Goal: Complete application form

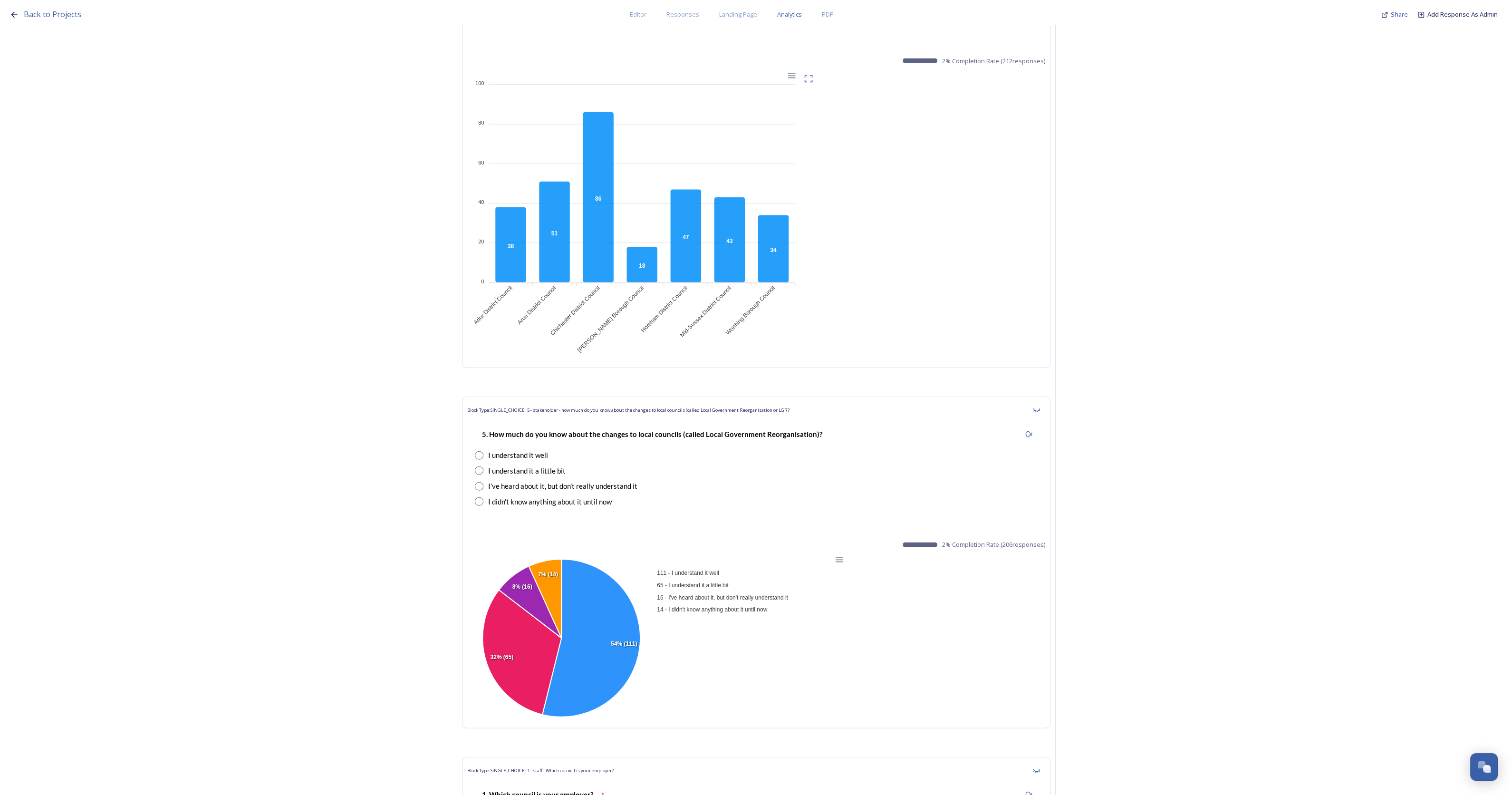
scroll to position [5884, 0]
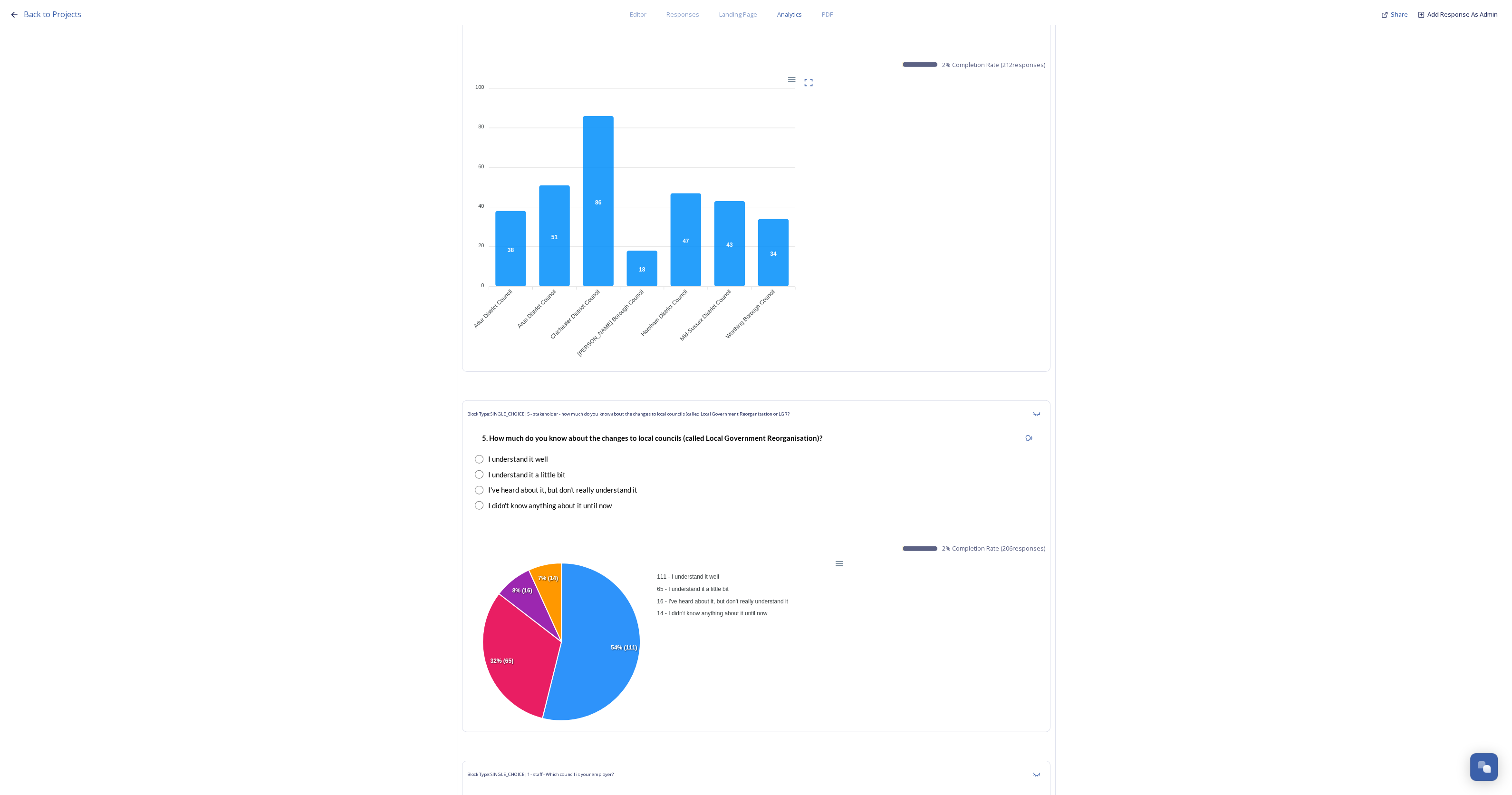
click at [620, 255] on foreignobject at bounding box center [633, 217] width 333 height 285
click at [608, 256] on icon at bounding box center [598, 201] width 31 height 170
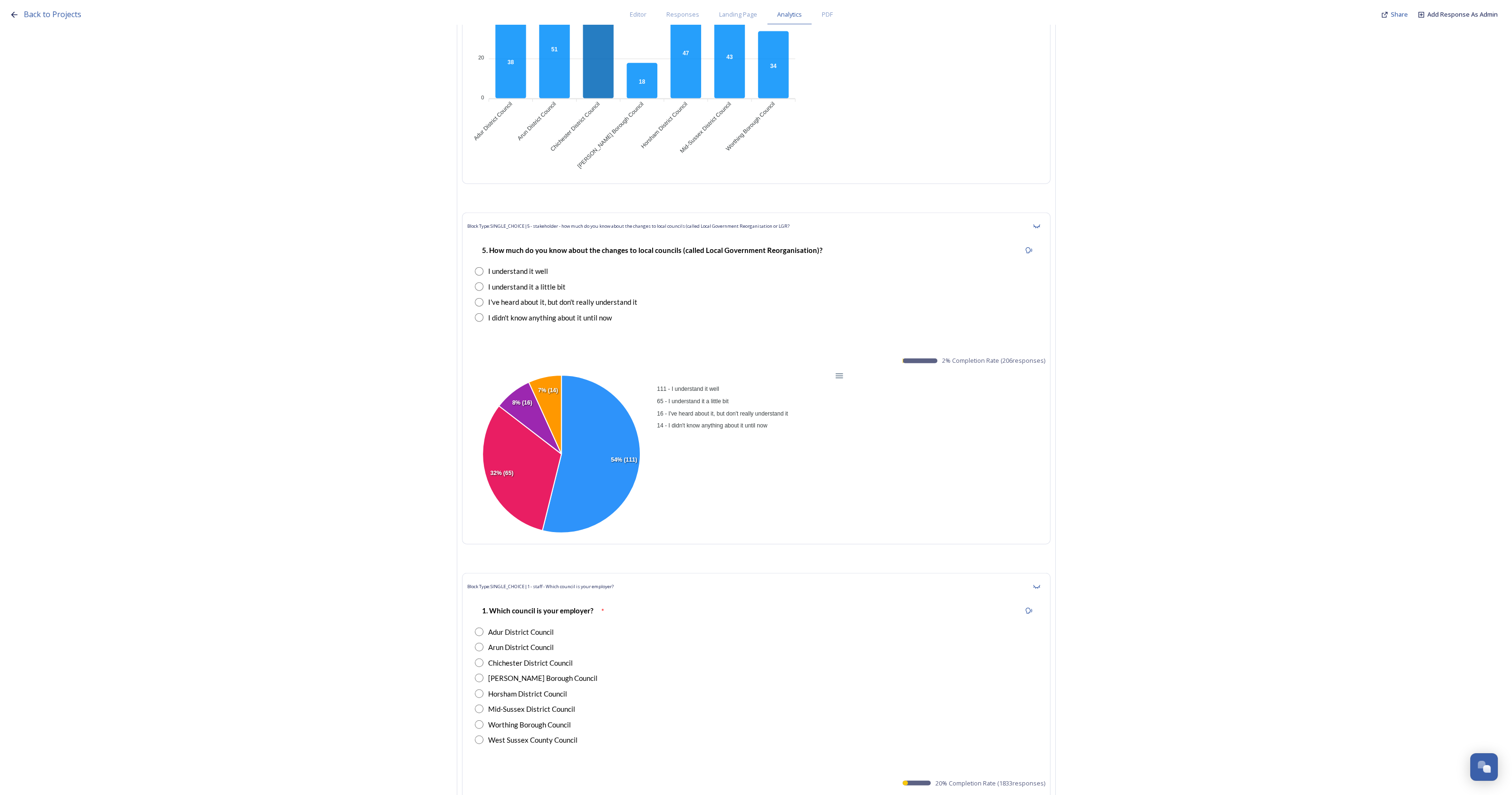
scroll to position [6181, 0]
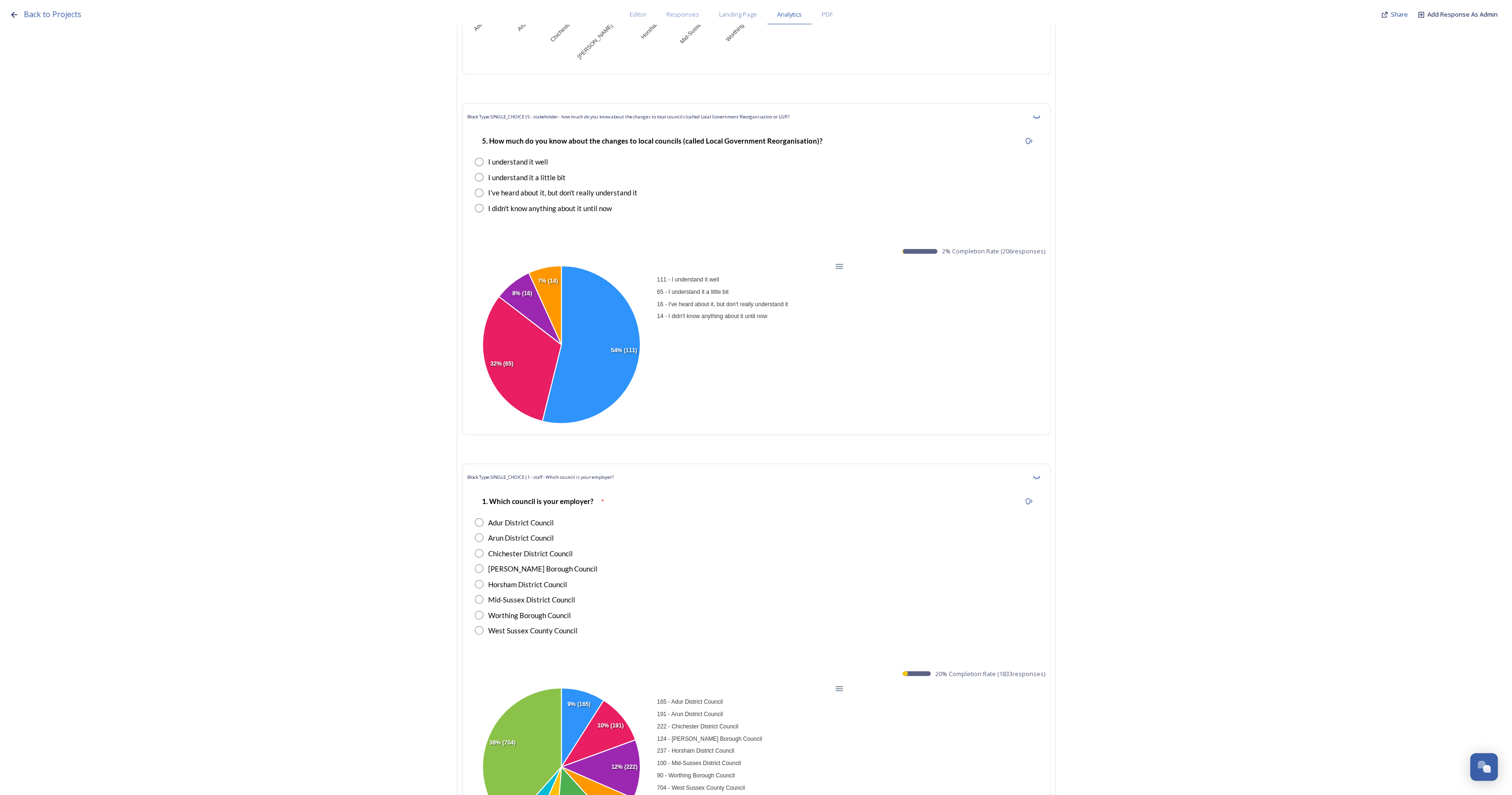
click at [564, 156] on div "I understand it well" at bounding box center [756, 161] width 563 height 11
click at [541, 139] on div "5. How much do you know about the changes to local councils (called Local Gover…" at bounding box center [652, 141] width 355 height 21
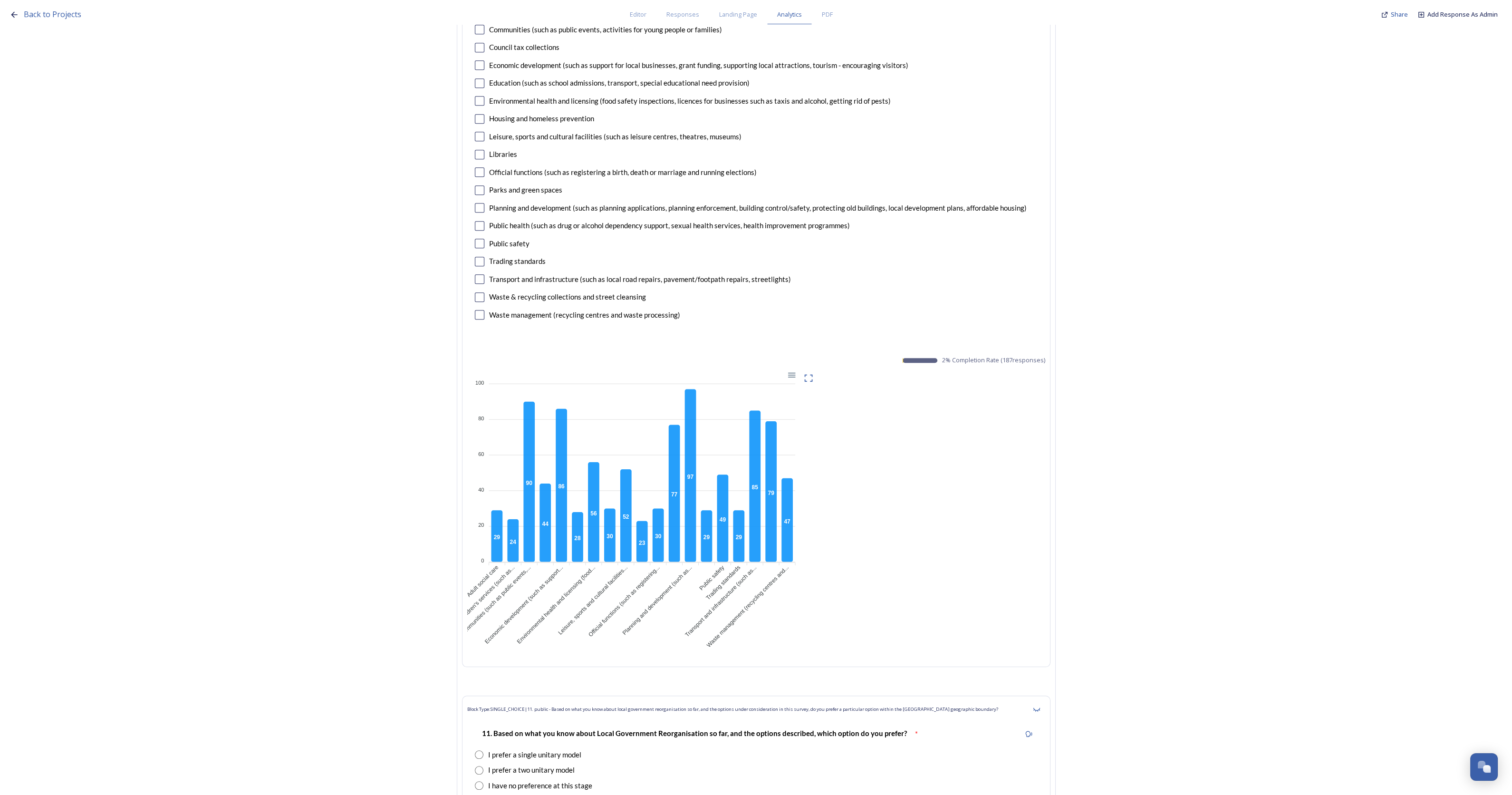
scroll to position [10996, 0]
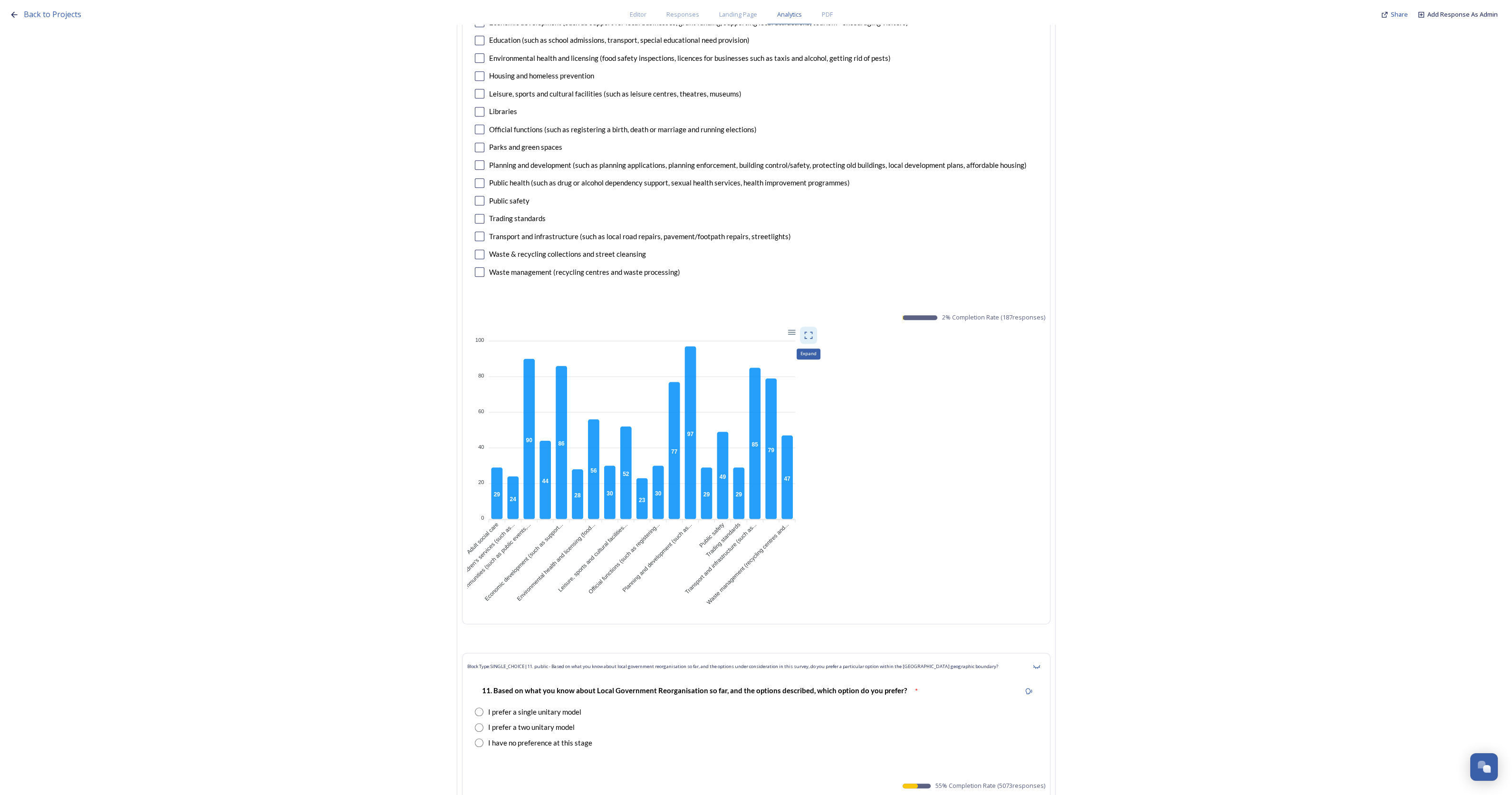
click at [813, 331] on icon at bounding box center [808, 335] width 9 height 9
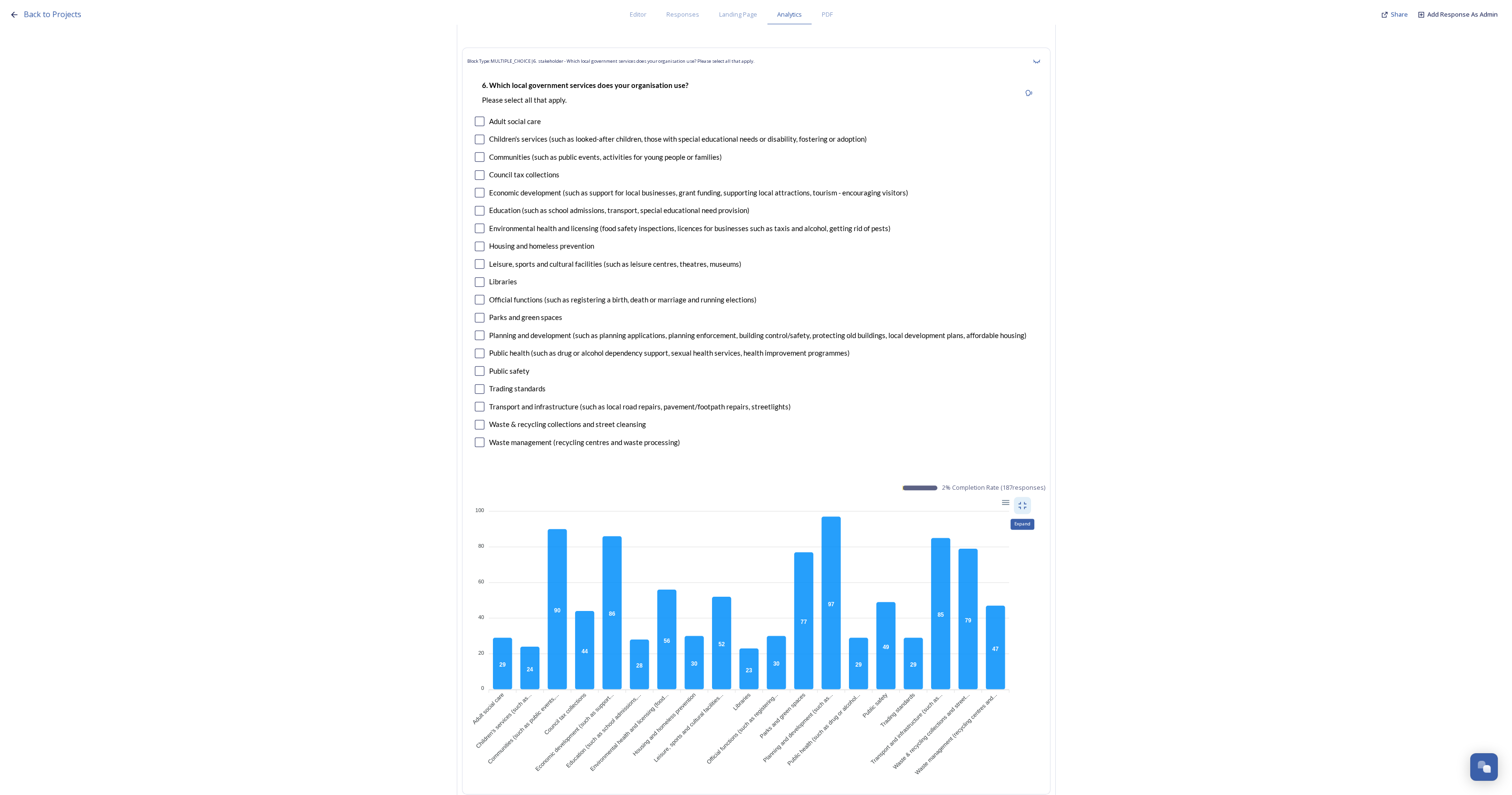
scroll to position [10817, 0]
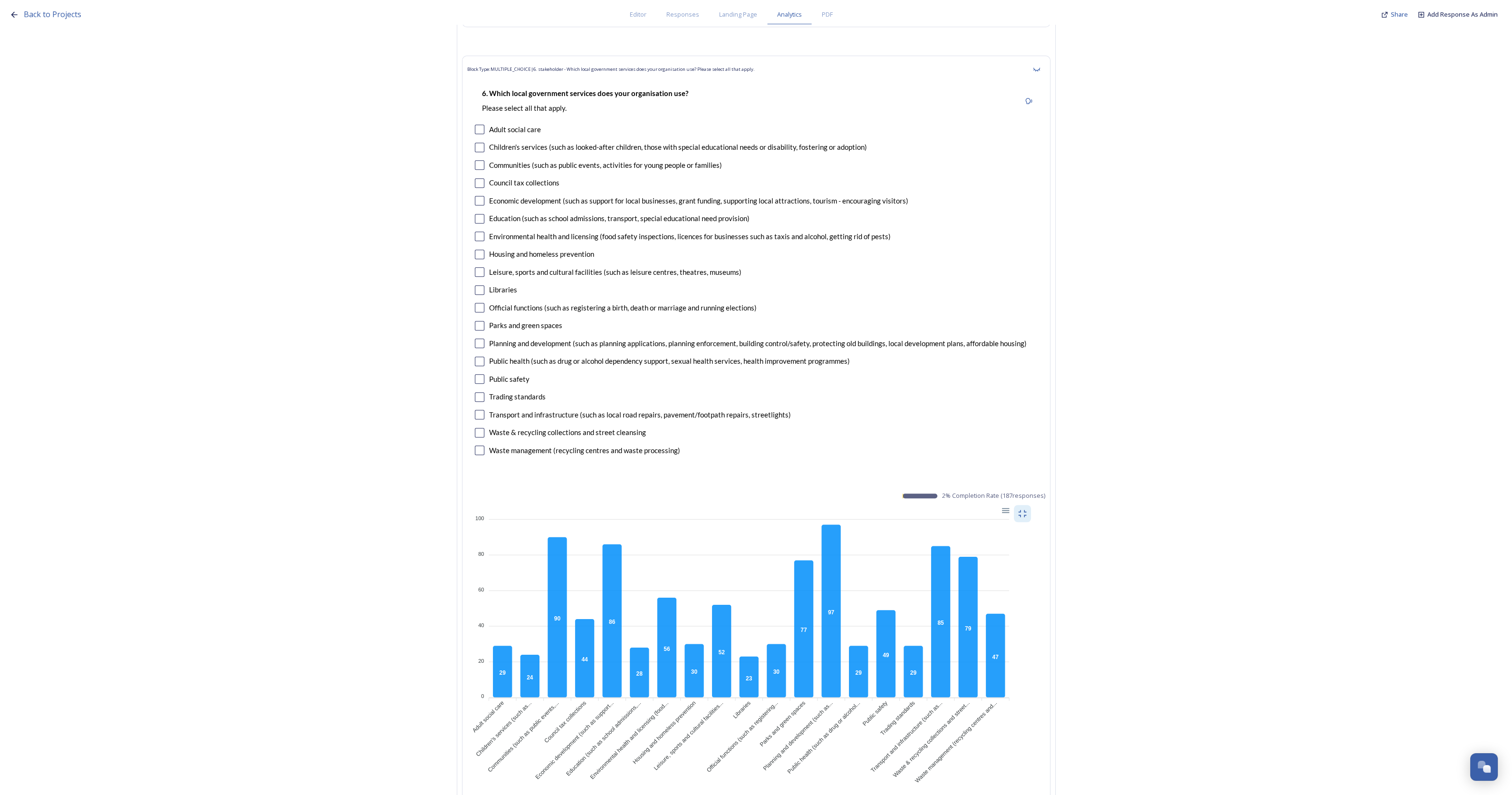
drag, startPoint x: 996, startPoint y: 326, endPoint x: 1013, endPoint y: 326, distance: 17.0
click at [998, 326] on div "6. Which local government services does your organisation use? Please select al…" at bounding box center [756, 272] width 578 height 389
drag, startPoint x: 1034, startPoint y: 318, endPoint x: 492, endPoint y: 319, distance: 542.0
click at [492, 319] on div "6. Which local government services does your organisation use? Please select al…" at bounding box center [756, 272] width 578 height 389
copy div "Planning and development (such as planning applications, planning enforcement, …"
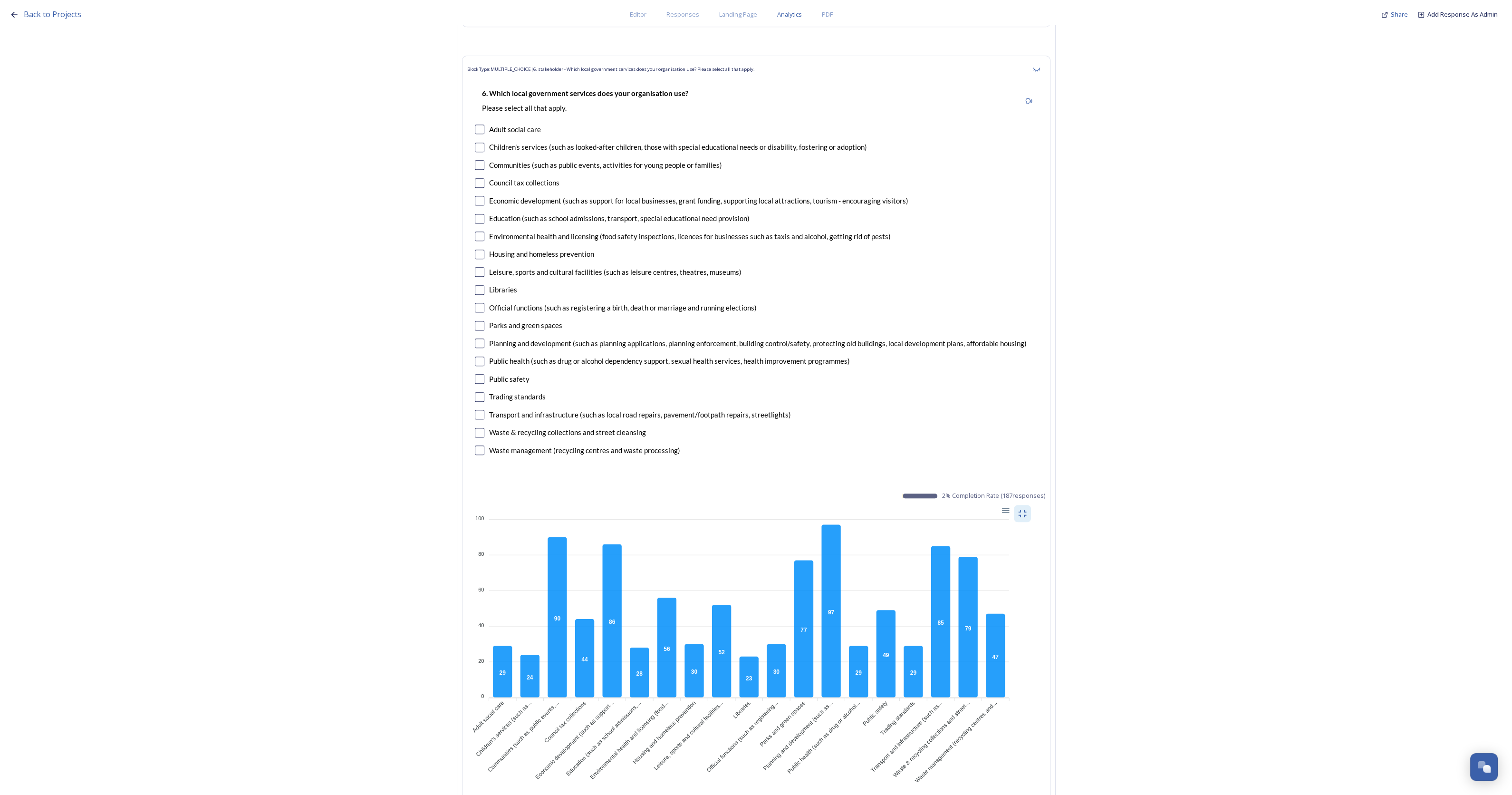
click at [722, 160] on div "Communities (such as public events, activities for young people or families)" at bounding box center [605, 165] width 233 height 11
drag, startPoint x: 551, startPoint y: 142, endPoint x: 492, endPoint y: 144, distance: 59.0
click at [492, 160] on div "Communities (such as public events, activities for young people or families)" at bounding box center [756, 165] width 563 height 11
copy div "Communities (such as public events, activities for young people or families)"
drag, startPoint x: 918, startPoint y: 181, endPoint x: 493, endPoint y: 176, distance: 425.0
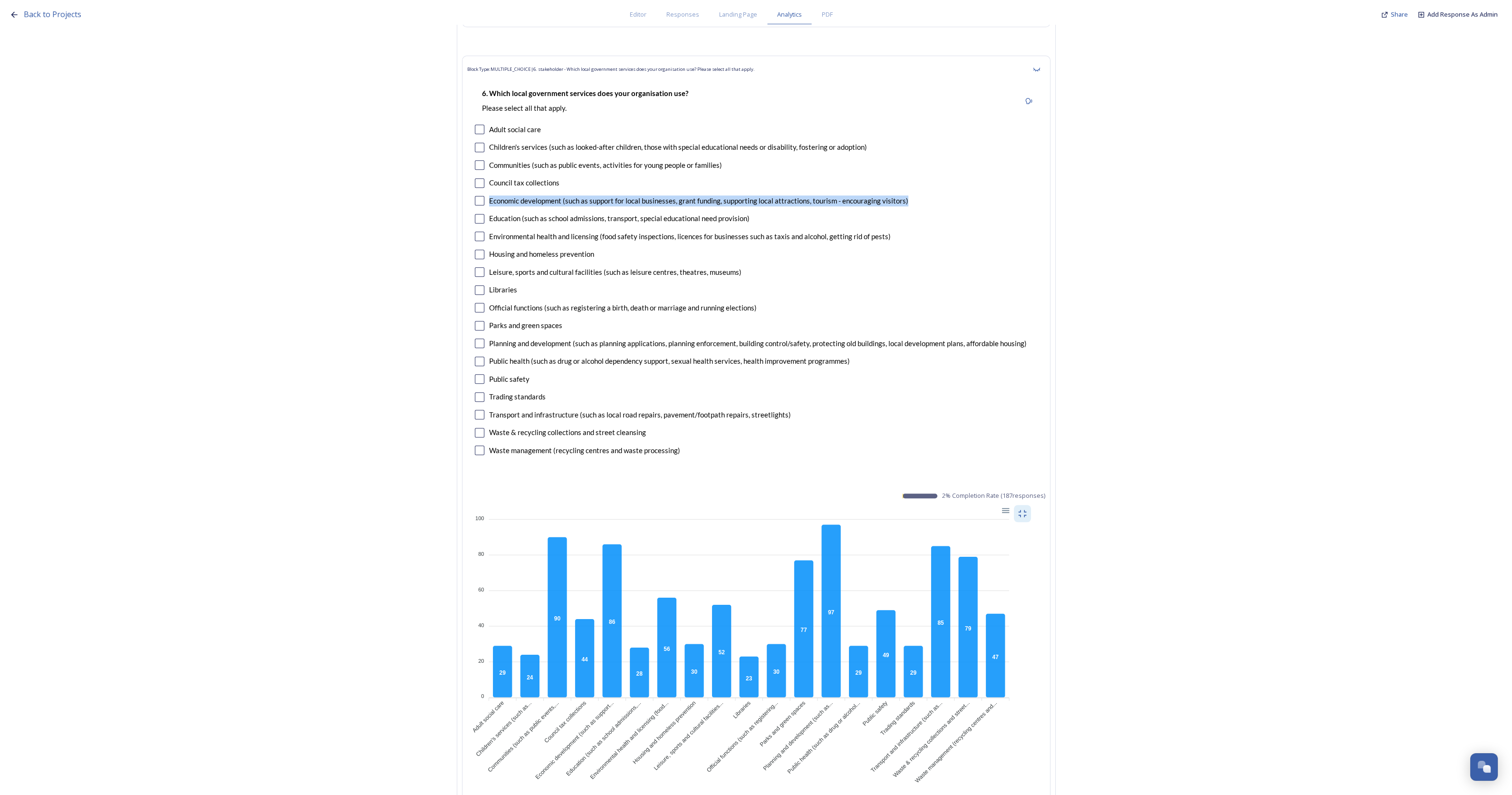
click at [493, 196] on div "Economic development (such as support for local businesses, grant funding, supp…" at bounding box center [756, 201] width 563 height 11
copy div "Economic development (such as support for local businesses, grant funding, supp…"
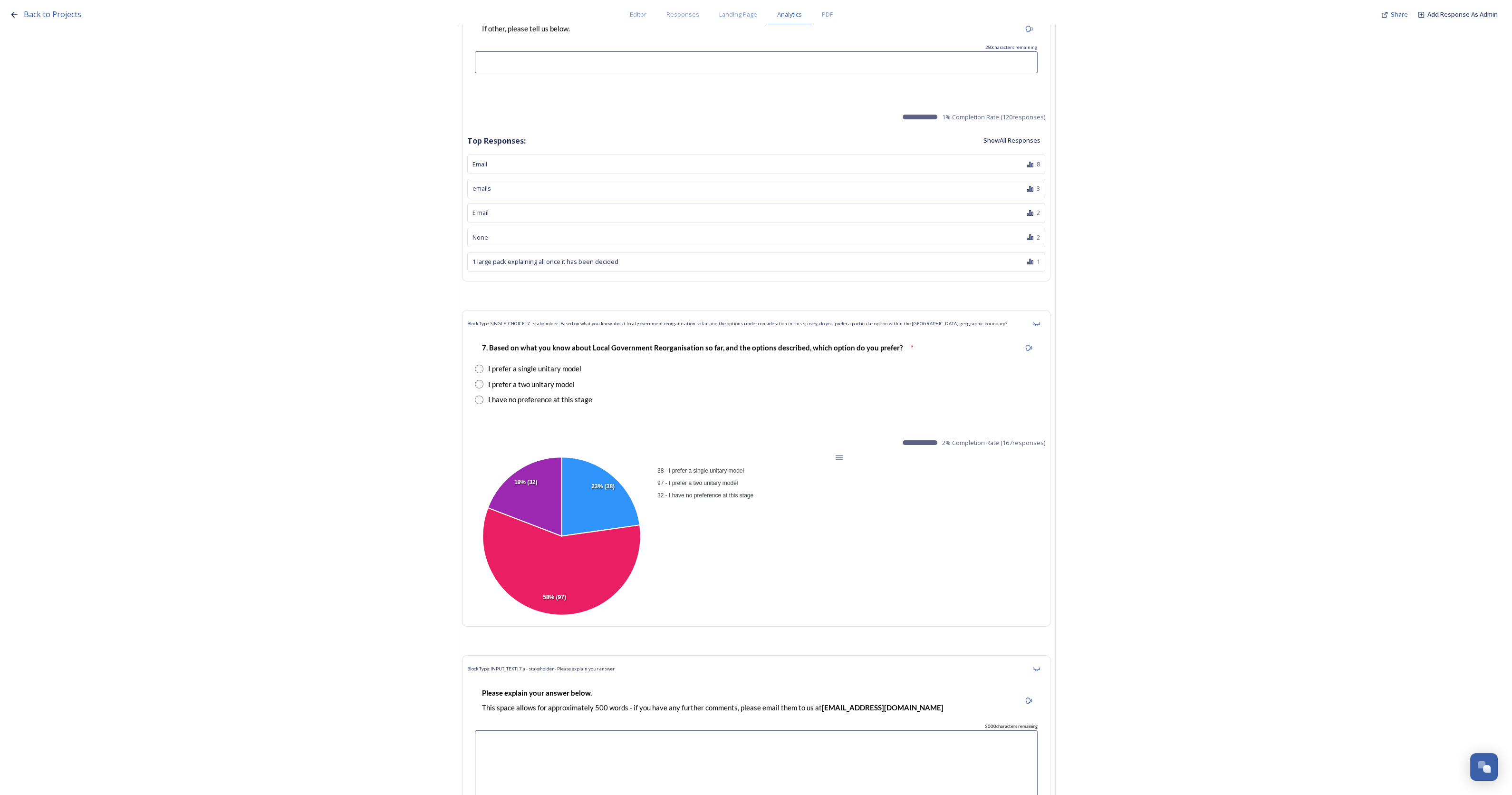
scroll to position [17533, 0]
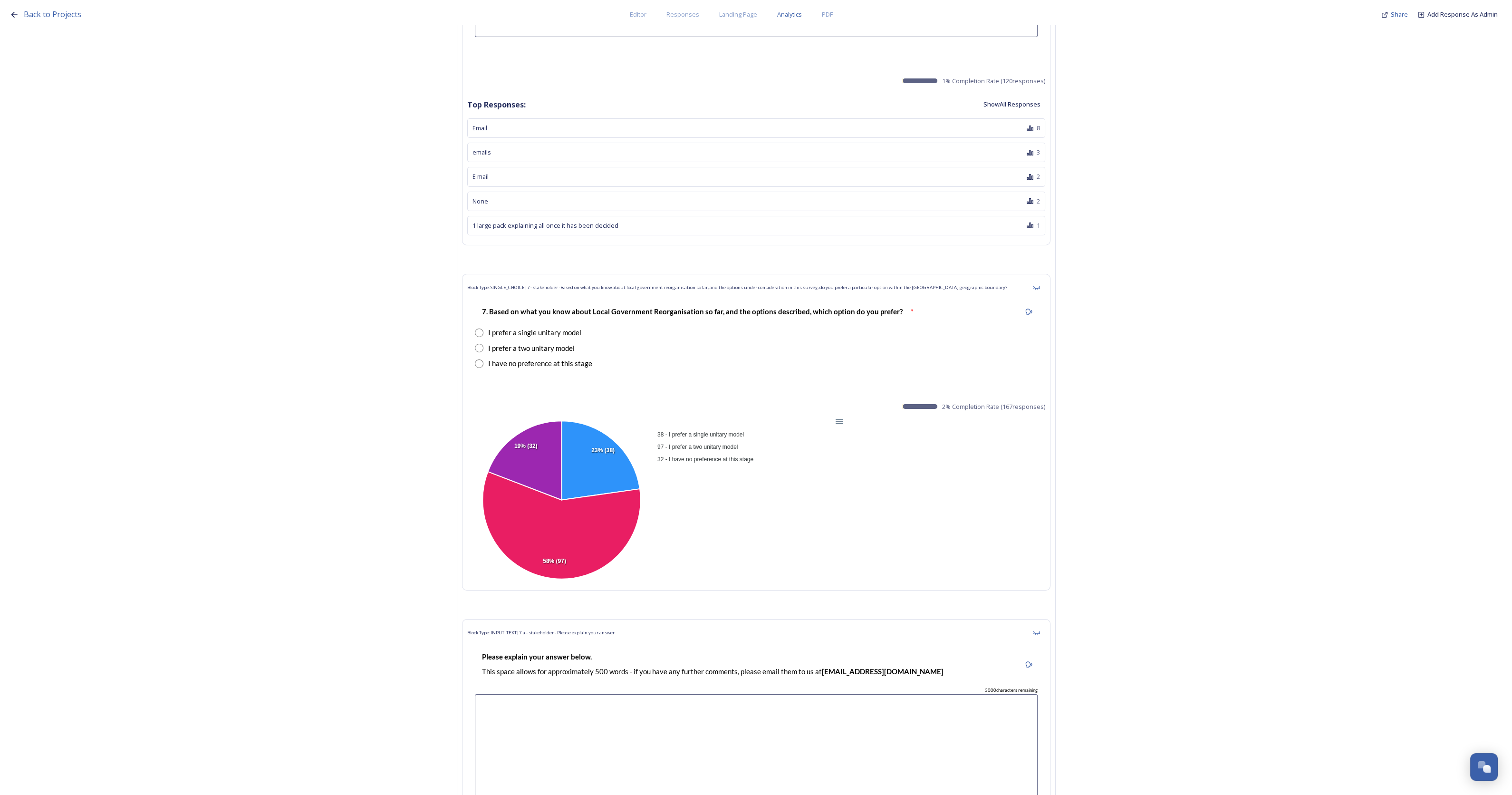
drag, startPoint x: 777, startPoint y: 410, endPoint x: 676, endPoint y: 379, distance: 105.7
click at [676, 427] on div "38 - I prefer a single unitary model 97 - I prefer a two unitary model 32 - I h…" at bounding box center [750, 446] width 190 height 38
drag, startPoint x: 601, startPoint y: 315, endPoint x: 482, endPoint y: 281, distance: 123.8
click at [482, 297] on div "7. Based on what you know about Local Government Reorganisation so far, and the…" at bounding box center [756, 338] width 578 height 82
copy div "I prefer a single unitary model I prefer a two unitary model I have no preferen…"
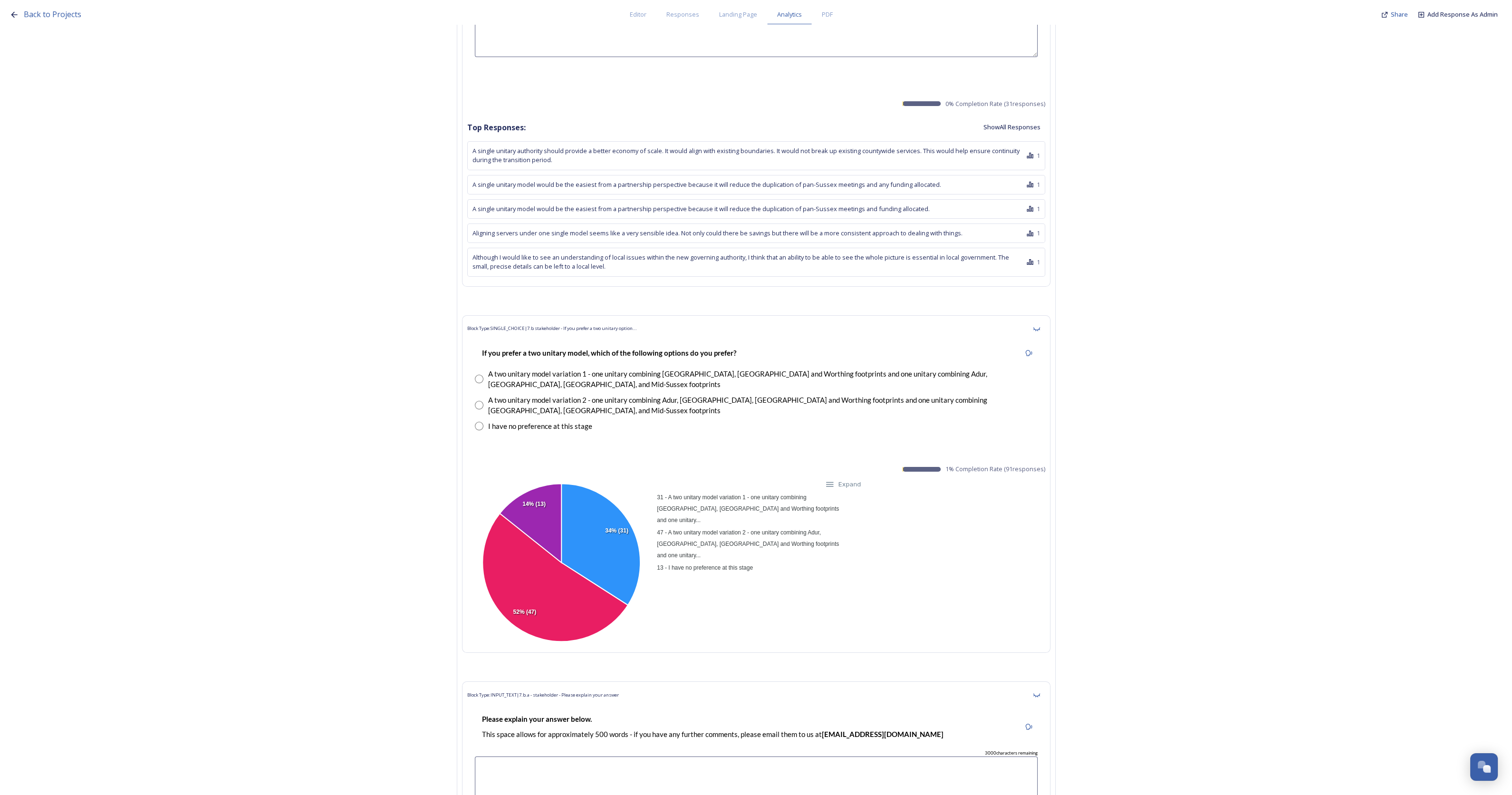
scroll to position [18365, 0]
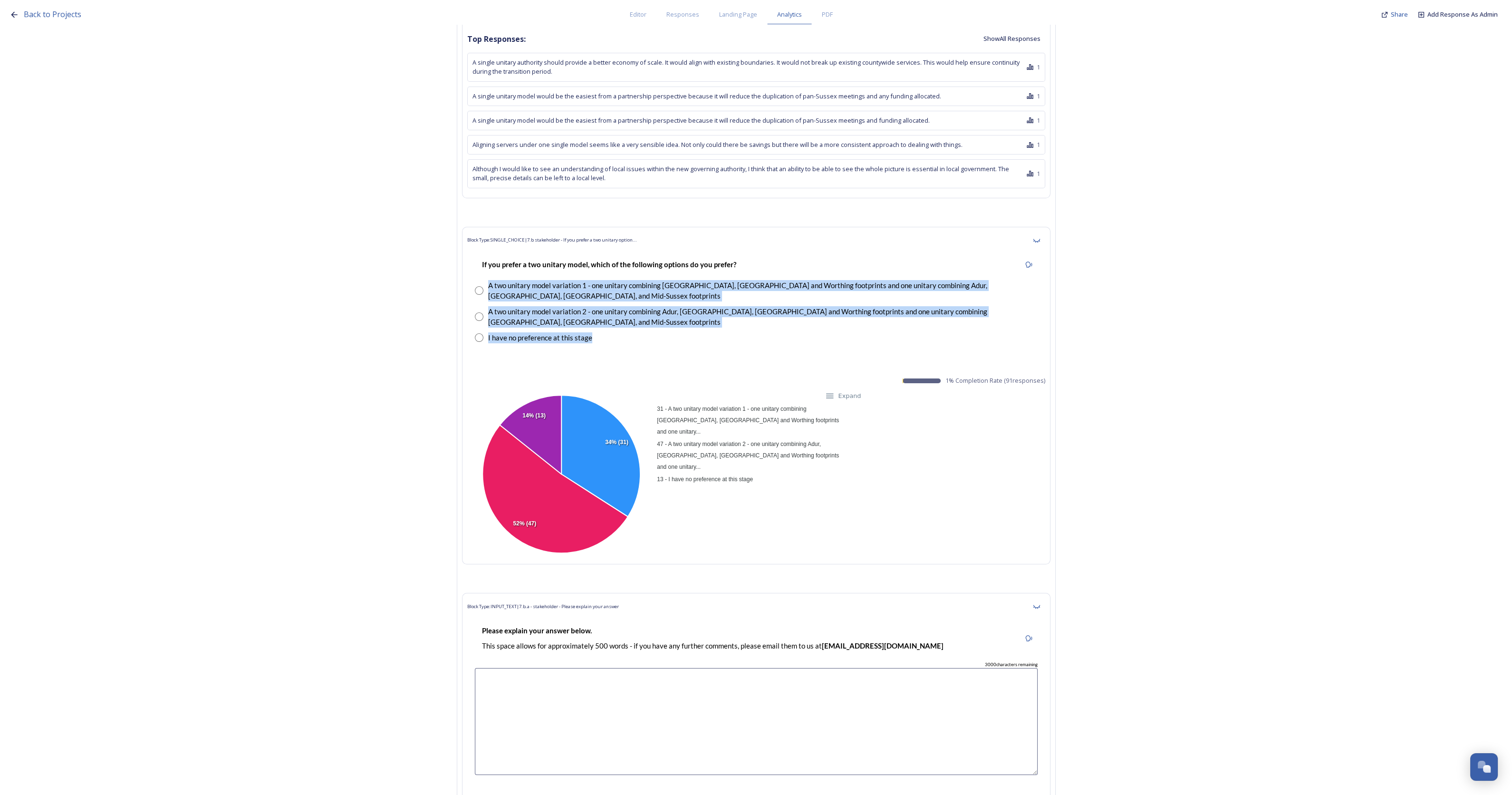
drag, startPoint x: 598, startPoint y: 262, endPoint x: 479, endPoint y: 227, distance: 124.0
click at [479, 249] on div "If you prefer a two unitary model, which of the following options do you prefer…" at bounding box center [756, 301] width 578 height 104
copy div "A two unitary model variation 1 - one unitary combining Arun, [GEOGRAPHIC_DATA]…"
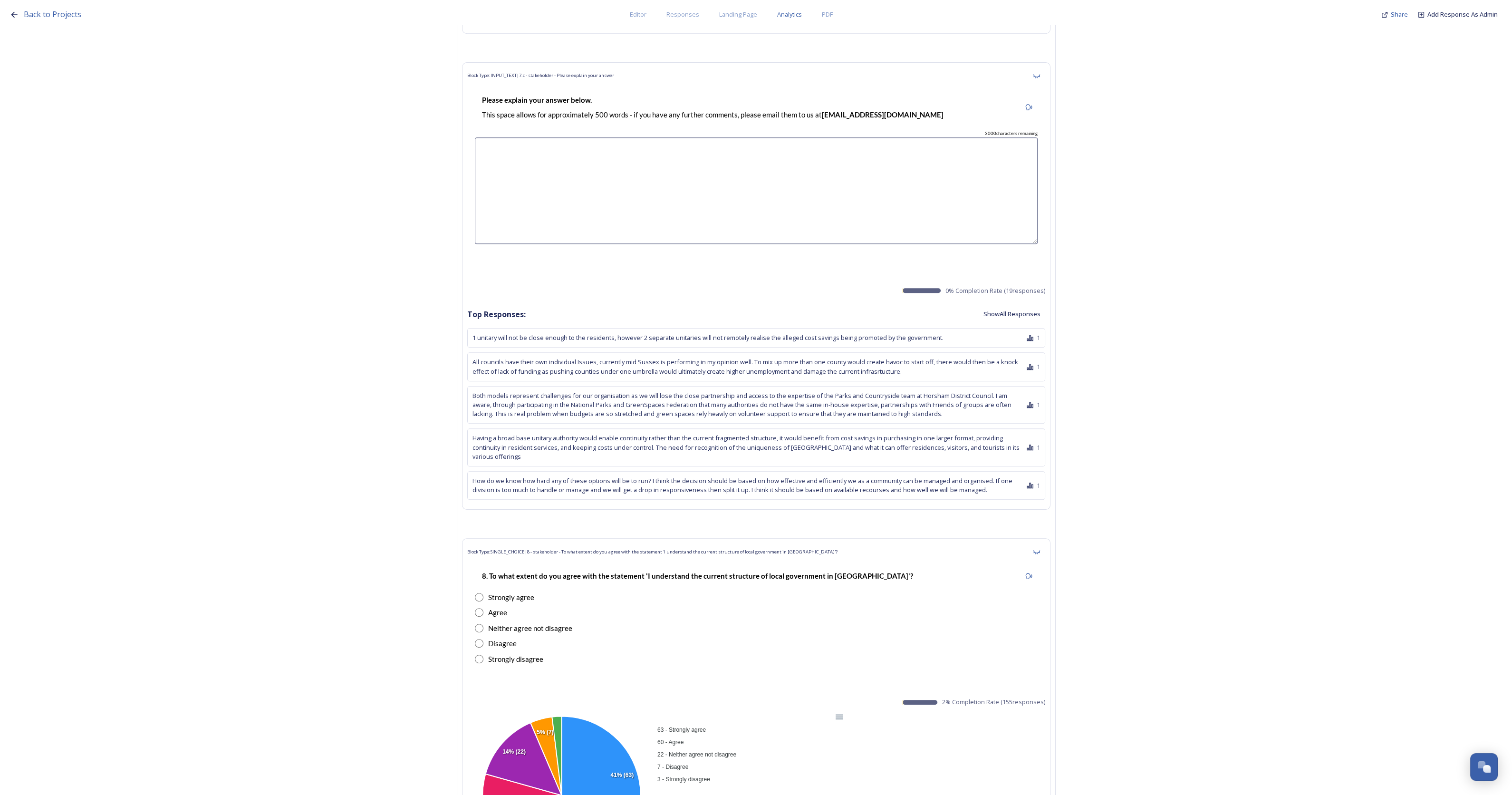
scroll to position [19554, 0]
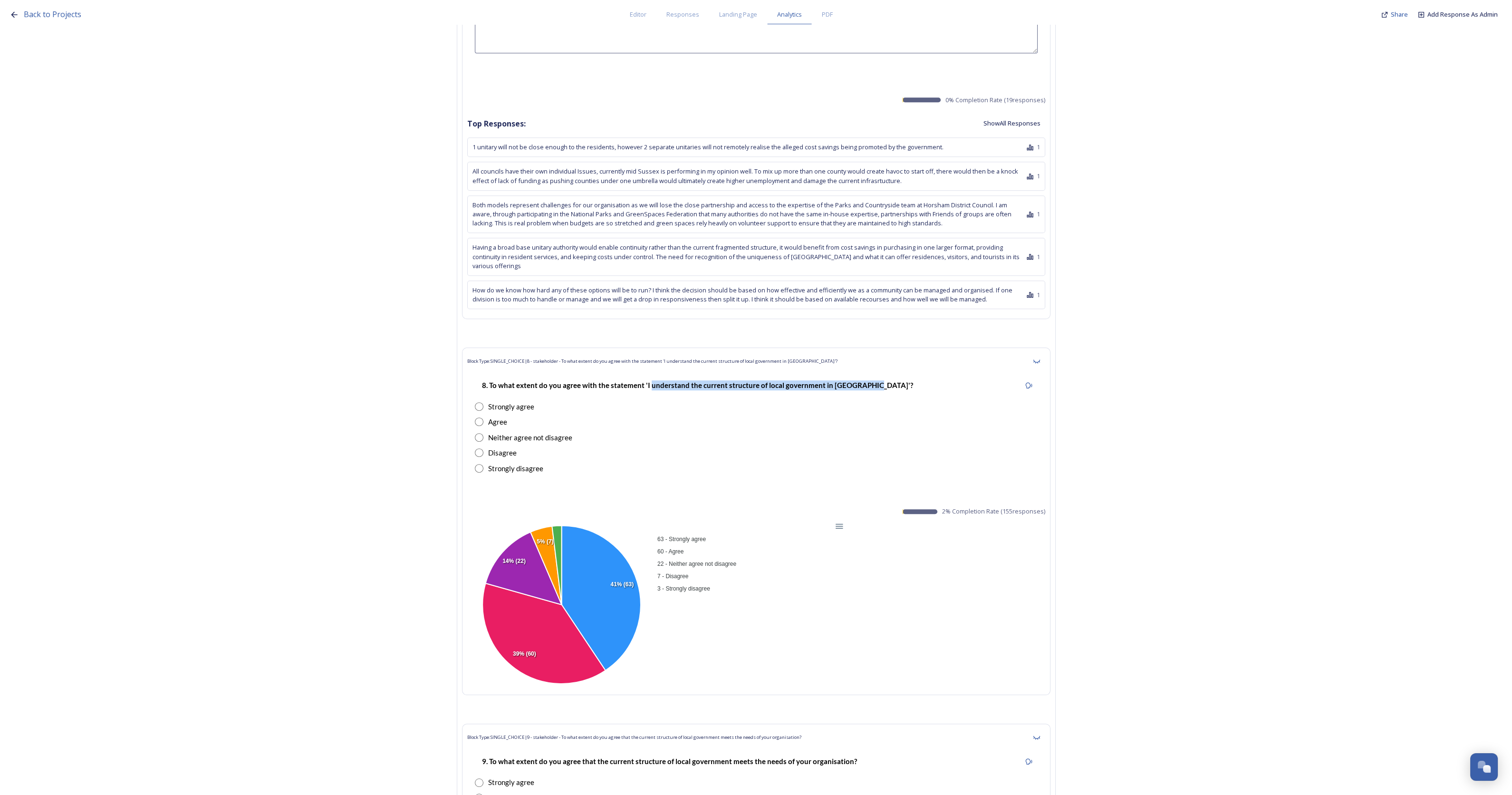
drag, startPoint x: 653, startPoint y: 301, endPoint x: 868, endPoint y: 299, distance: 215.0
click at [868, 381] on strong "8. To what extent do you agree with the statement 'I understand the current str…" at bounding box center [697, 385] width 431 height 9
copy strong "understand the current structure of local government in [GEOGRAPHIC_DATA]"
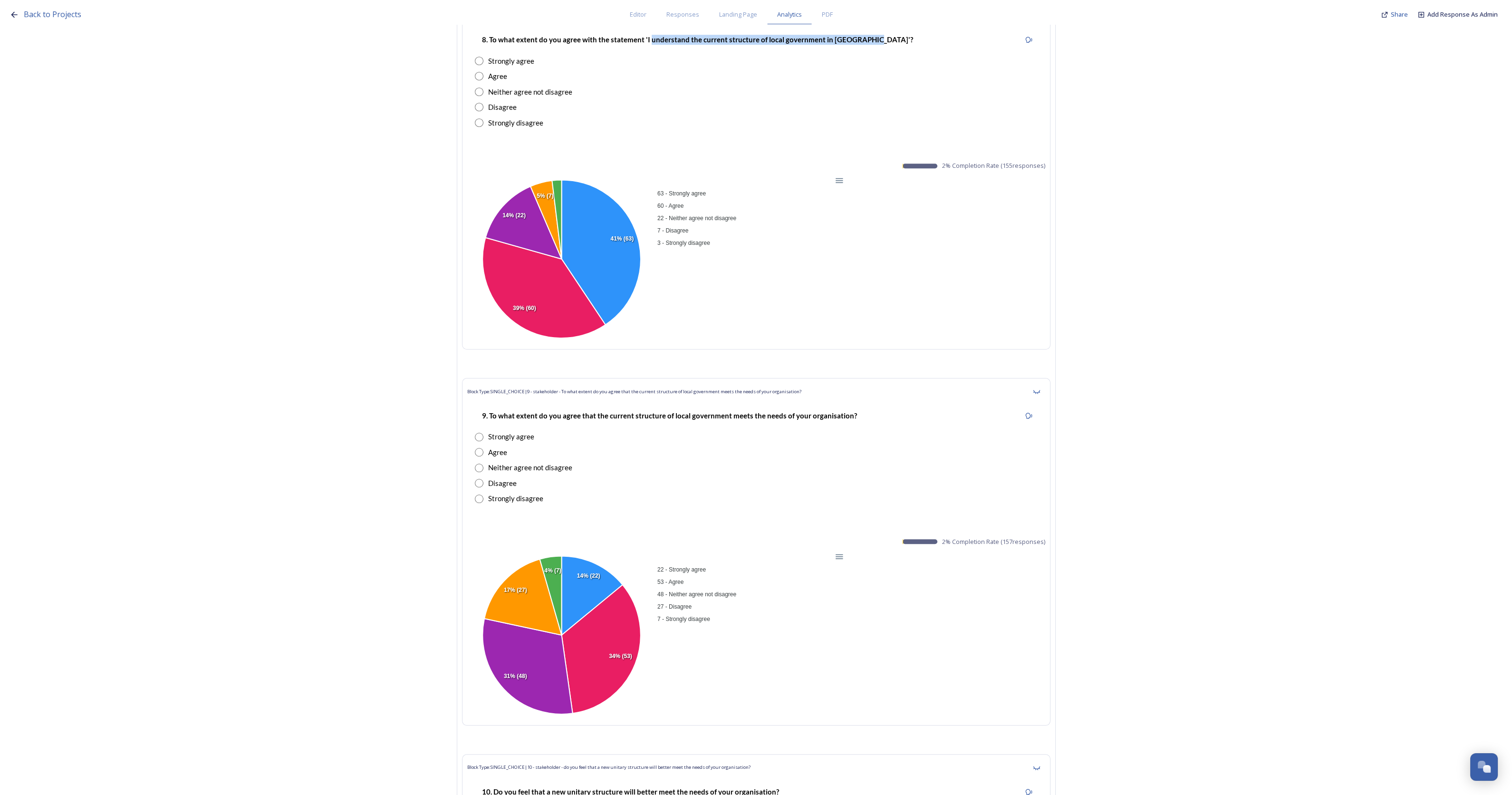
scroll to position [19911, 0]
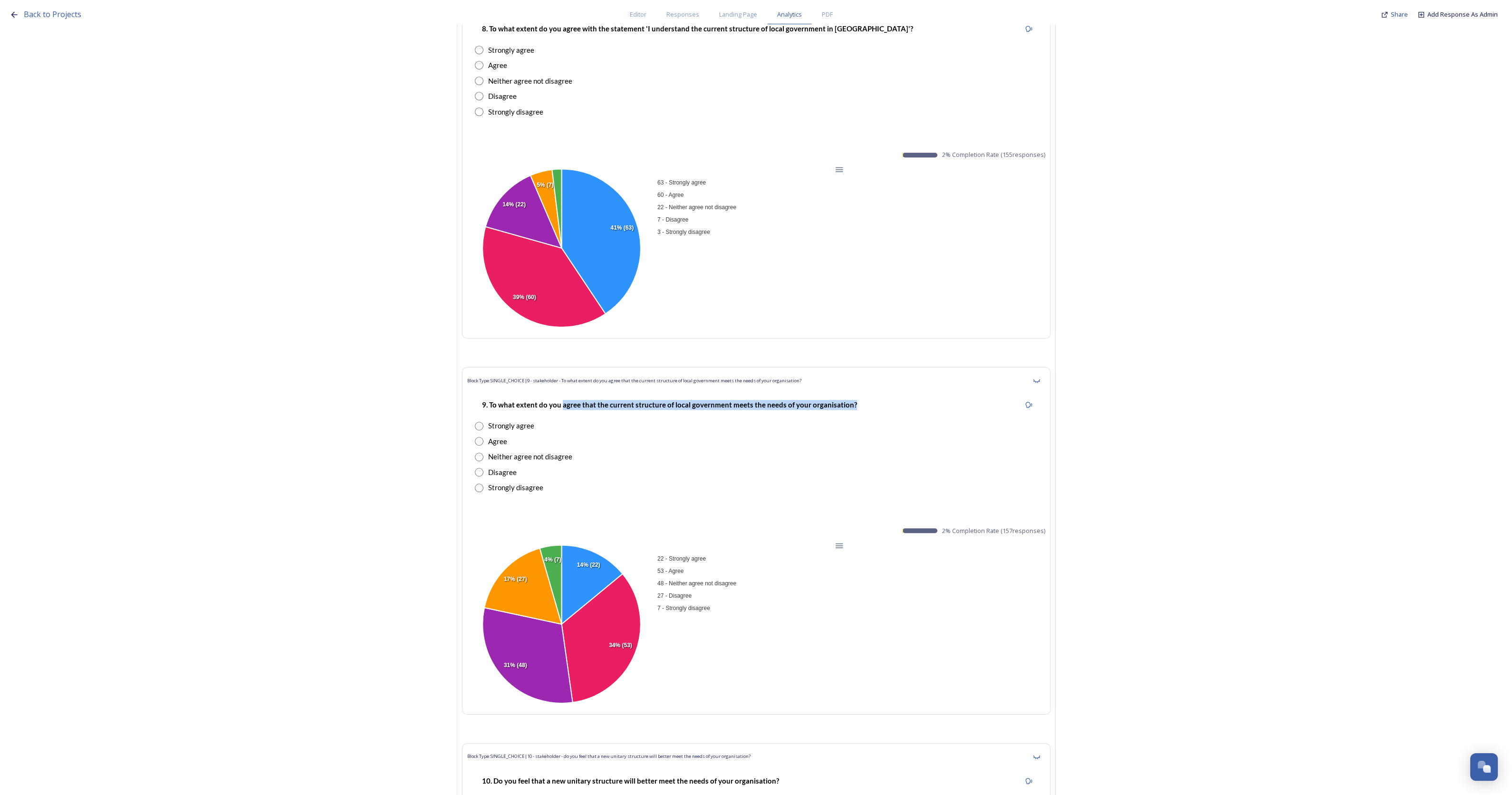
drag, startPoint x: 566, startPoint y: 317, endPoint x: 853, endPoint y: 317, distance: 287.0
click at [853, 394] on div "9. To what extent do you agree that the current structure of local government m…" at bounding box center [669, 405] width 389 height 21
copy strong "agree that the current structure of local government meets the needs of your or…"
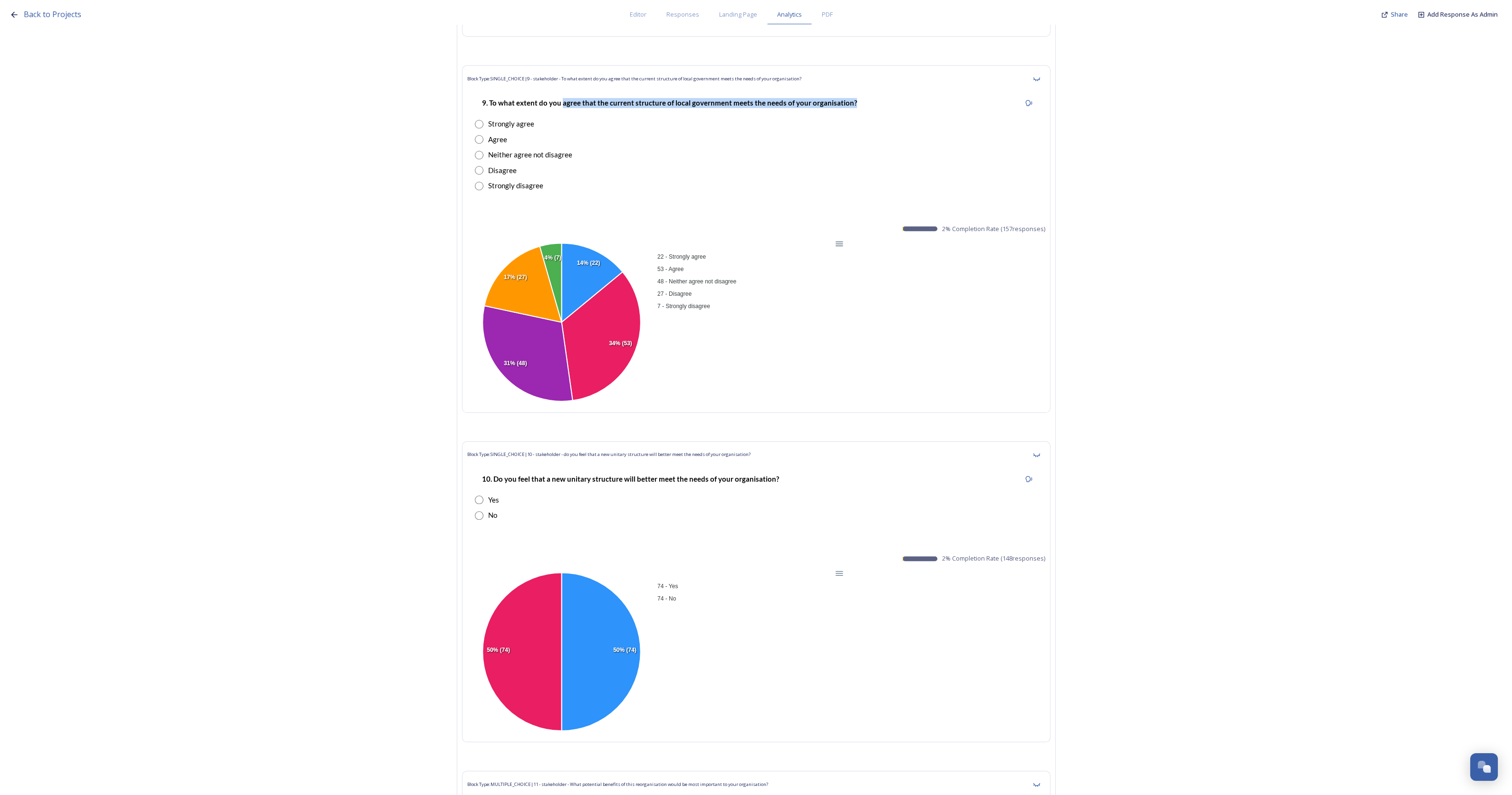
scroll to position [20267, 0]
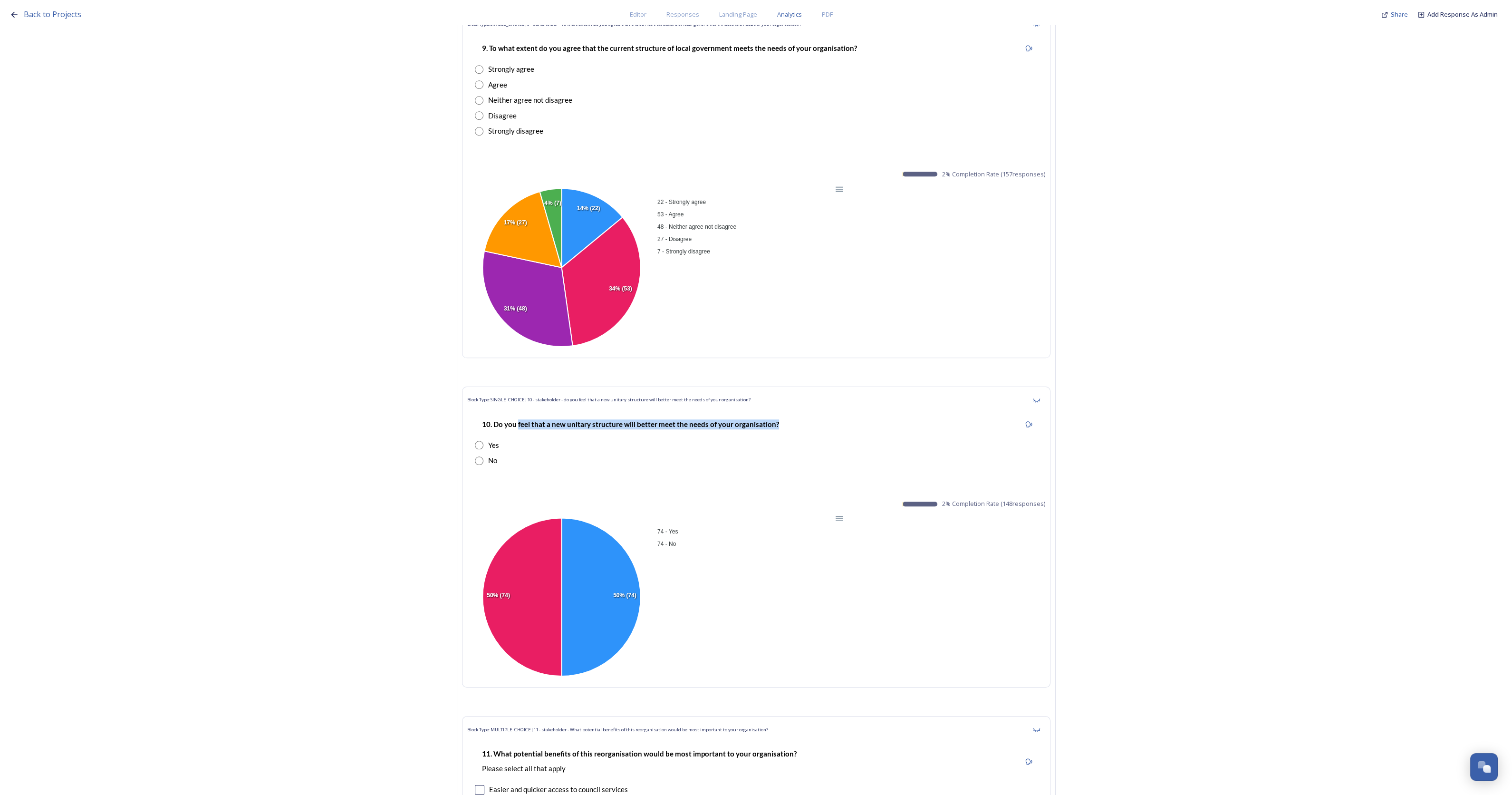
drag, startPoint x: 521, startPoint y: 336, endPoint x: 779, endPoint y: 336, distance: 258.0
click at [779, 414] on div "10. Do you feel that a new unitary structure will better meet the needs of your…" at bounding box center [630, 425] width 311 height 21
copy strong "feel that a new unitary structure will better meet the needs of your organisati…"
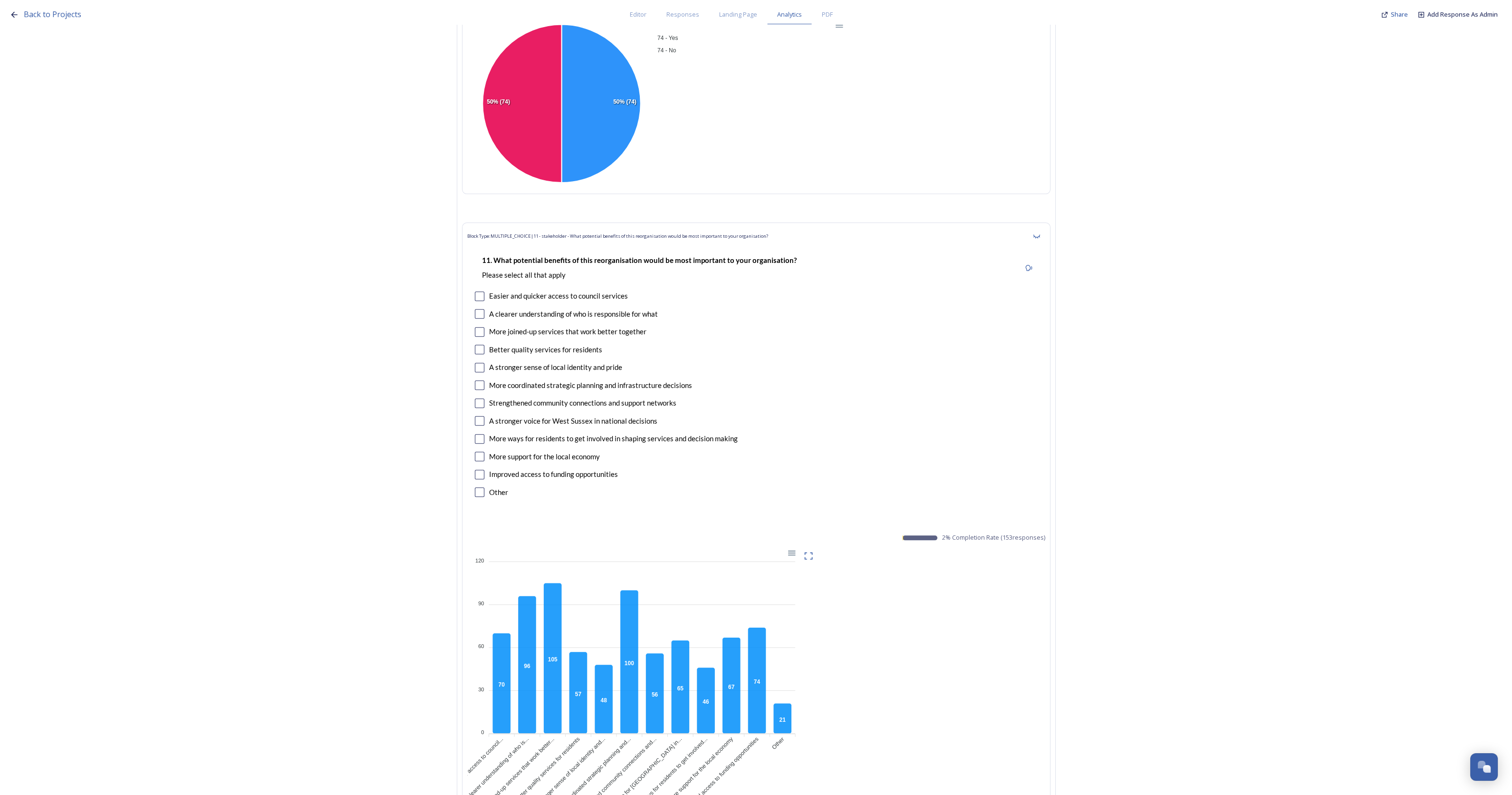
scroll to position [20802, 0]
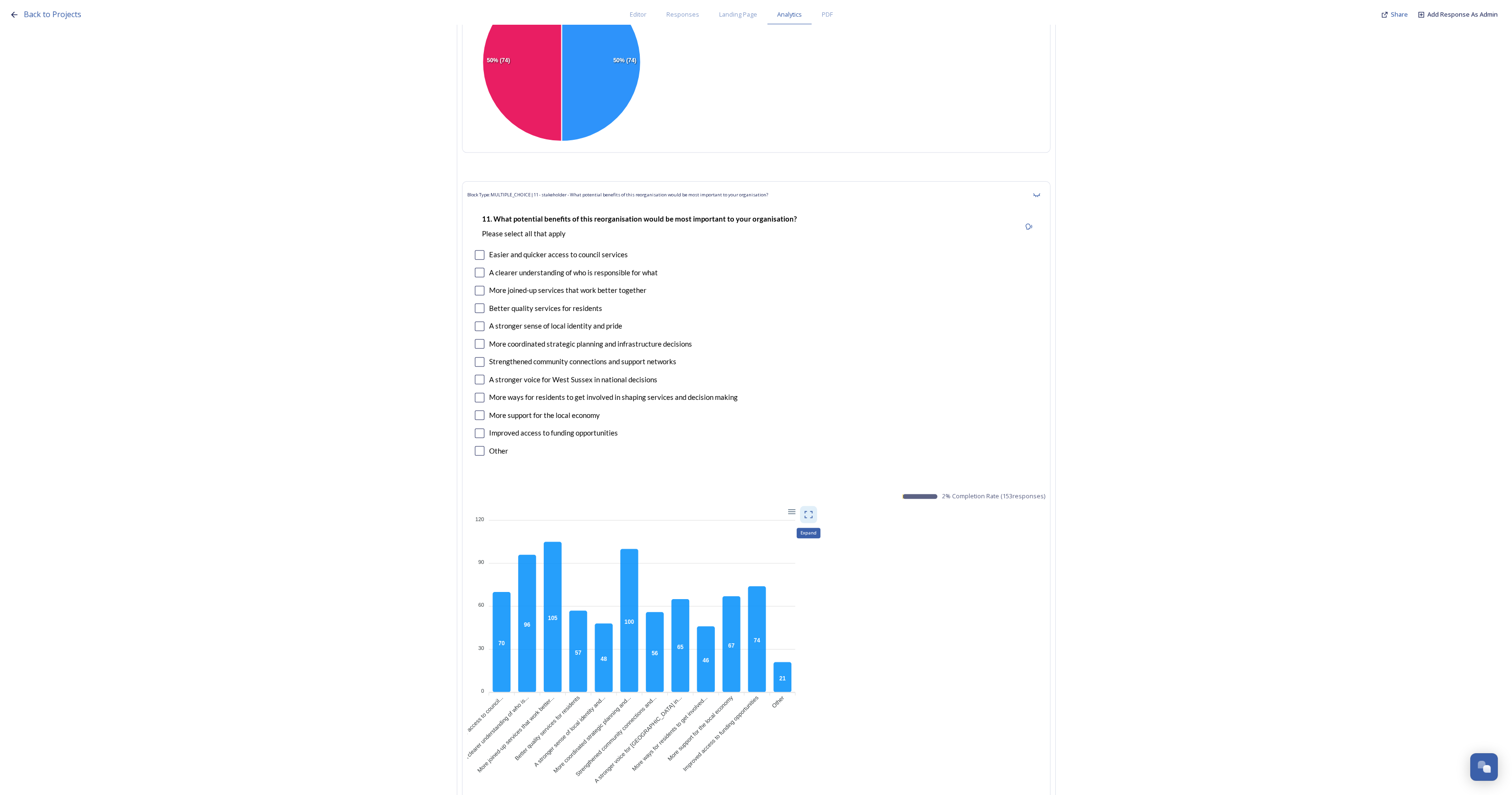
click at [812, 510] on icon at bounding box center [808, 514] width 9 height 9
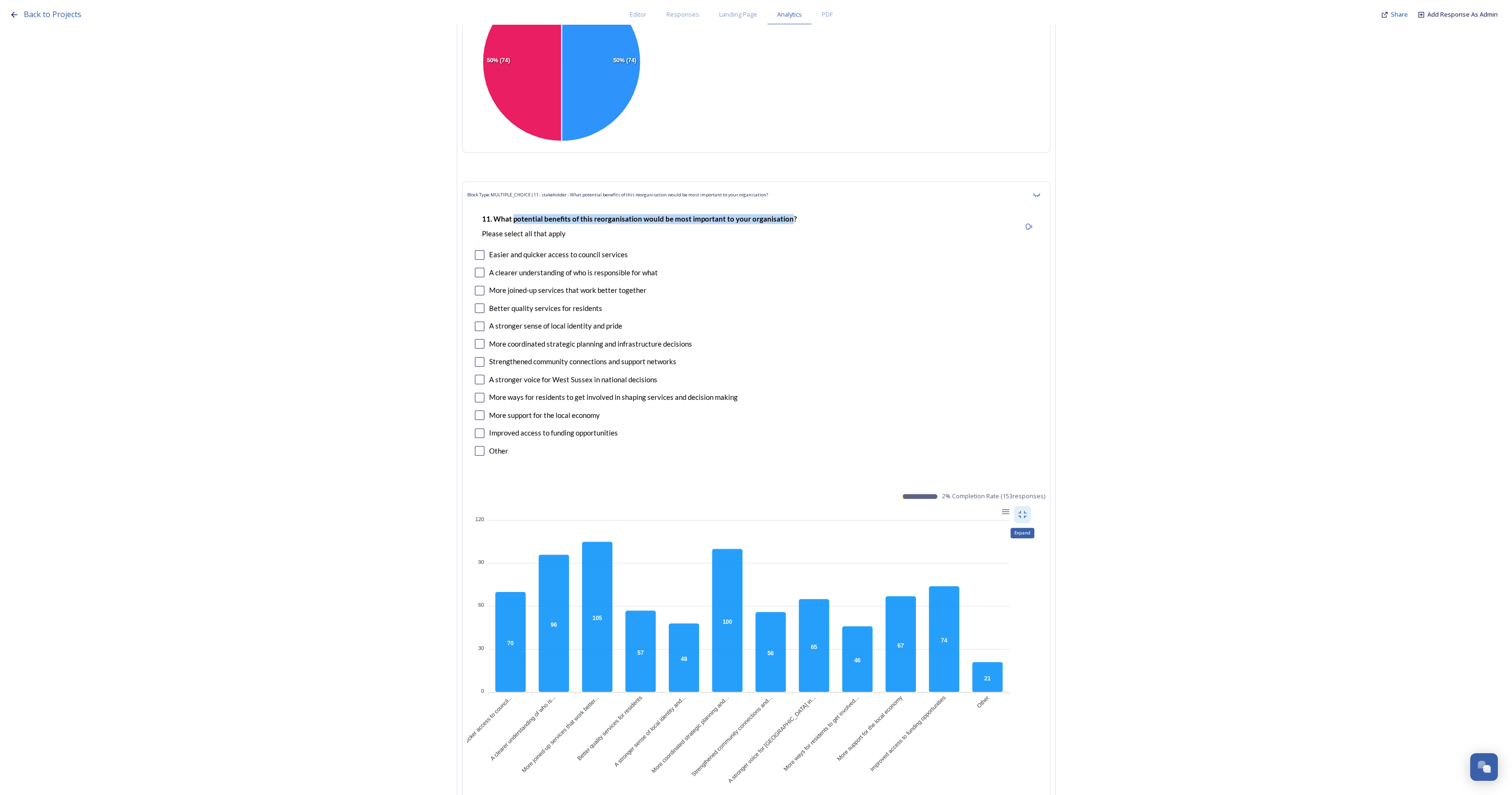
drag, startPoint x: 518, startPoint y: 132, endPoint x: 789, endPoint y: 132, distance: 271.0
click at [789, 214] on strong "11. What potential benefits of this reorganisation would be most important to y…" at bounding box center [639, 218] width 315 height 9
copy strong "potential benefits of this reorganisation would be most important to your organ…"
drag, startPoint x: 664, startPoint y: 206, endPoint x: 478, endPoint y: 206, distance: 186.0
click at [478, 206] on div "11. What potential benefits of this reorganisation would be most important to y…" at bounding box center [756, 336] width 578 height 265
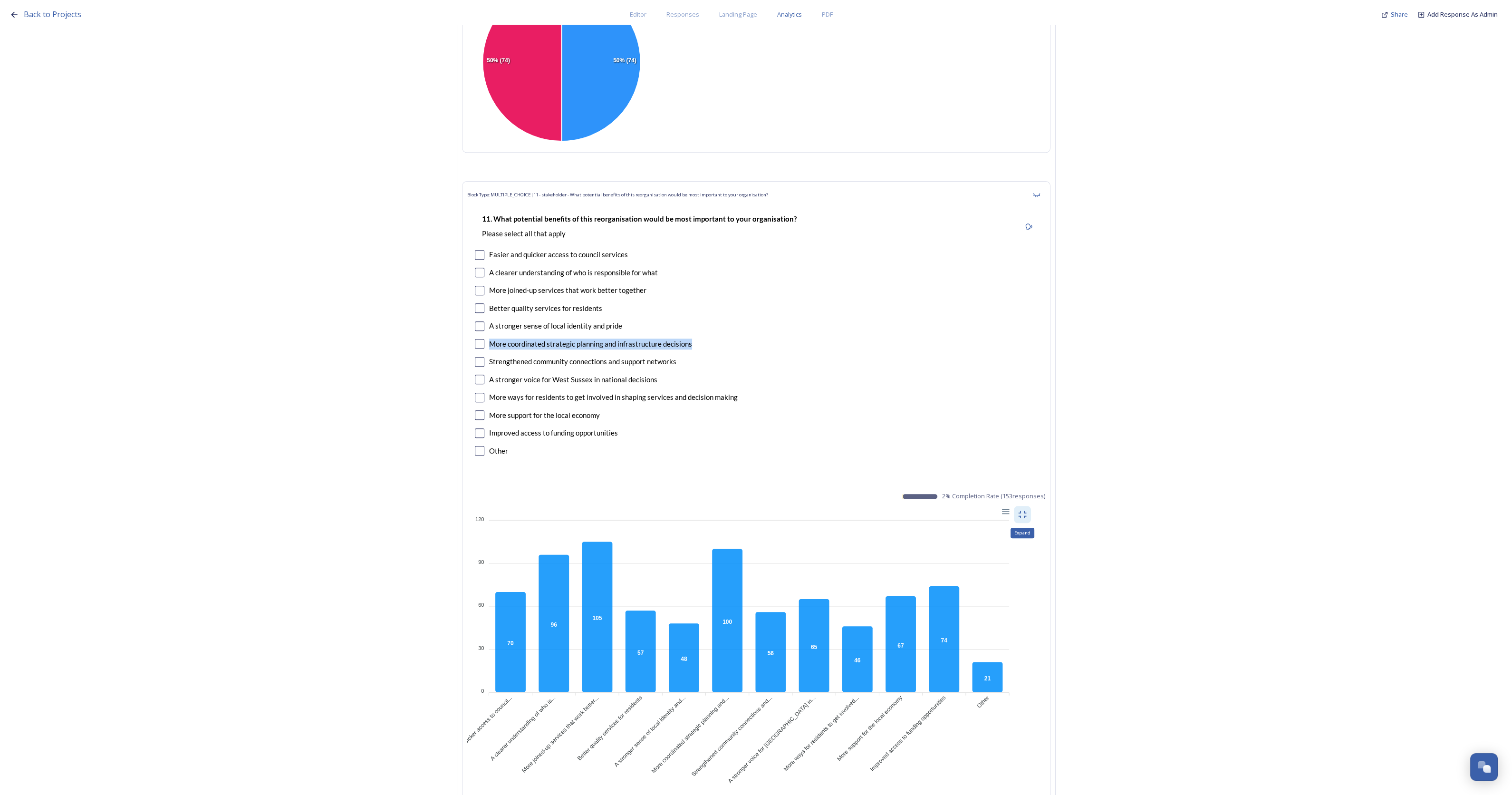
drag, startPoint x: 704, startPoint y: 259, endPoint x: 495, endPoint y: 261, distance: 209.0
click at [495, 339] on div "More coordinated strategic planning and infrastructure decisions" at bounding box center [756, 344] width 563 height 11
drag, startPoint x: 679, startPoint y: 183, endPoint x: 471, endPoint y: 186, distance: 208.0
click at [471, 204] on div "11. What potential benefits of this reorganisation would be most important to y…" at bounding box center [756, 336] width 578 height 265
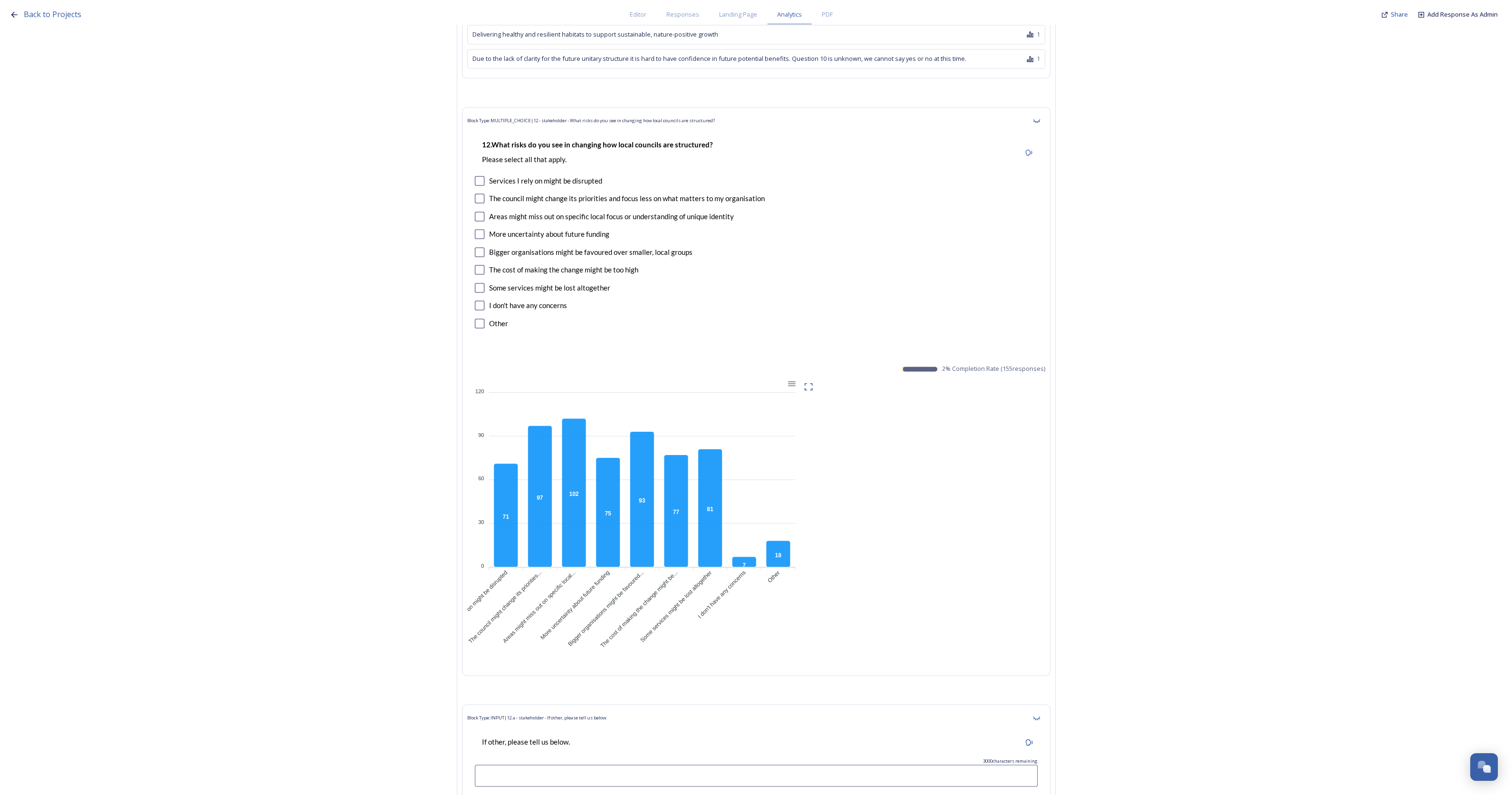
scroll to position [21872, 0]
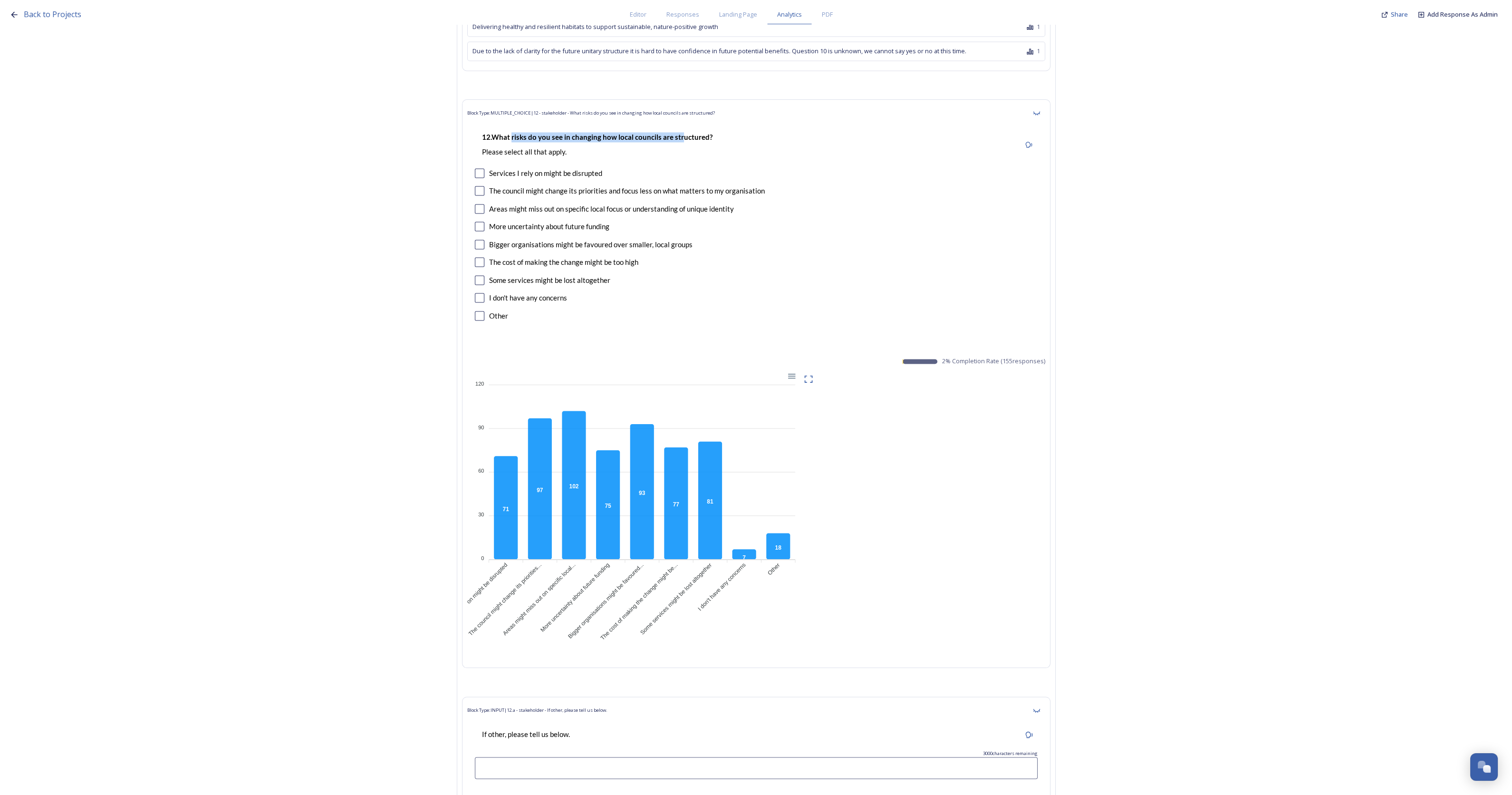
drag, startPoint x: 517, startPoint y: 51, endPoint x: 684, endPoint y: 49, distance: 167.0
click at [684, 133] on strong "What risks do you see in changing how local councils are structured?" at bounding box center [602, 137] width 221 height 9
click at [812, 376] on icon at bounding box center [808, 379] width 8 height 7
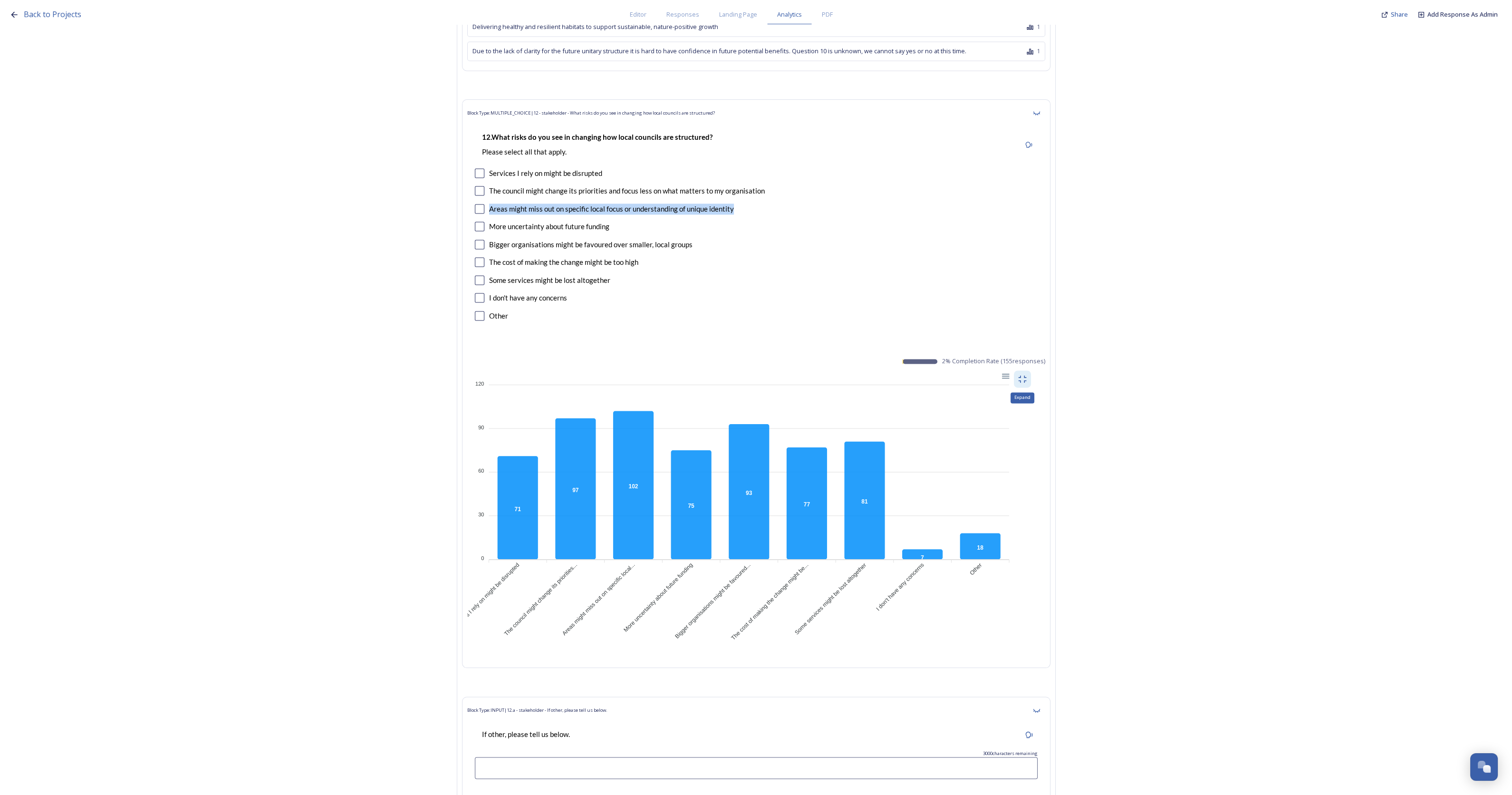
drag, startPoint x: 741, startPoint y: 120, endPoint x: 491, endPoint y: 123, distance: 250.0
click at [491, 204] on div "Areas might miss out on specific local focus or understanding of unique identity" at bounding box center [756, 209] width 563 height 11
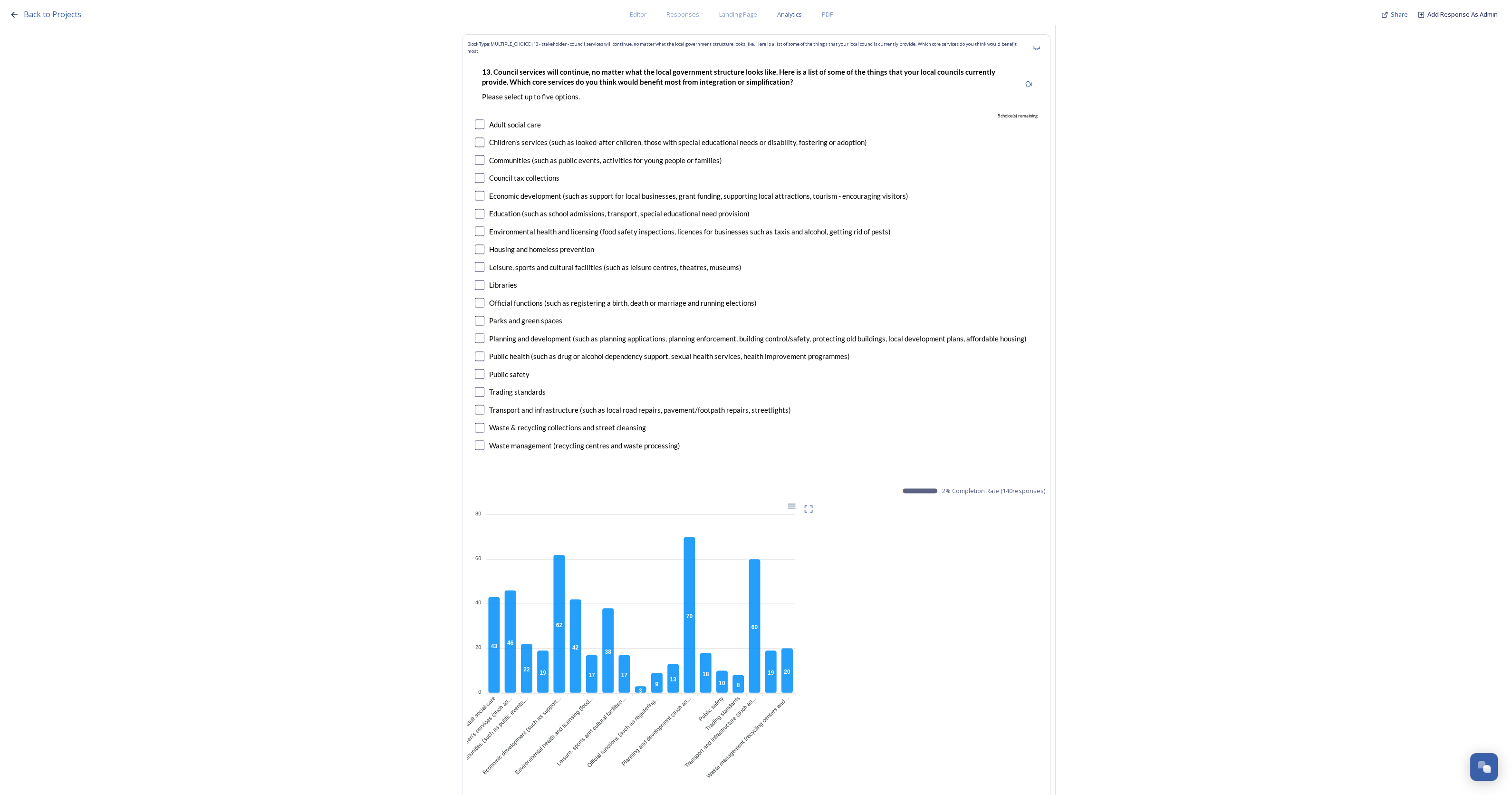
scroll to position [22882, 0]
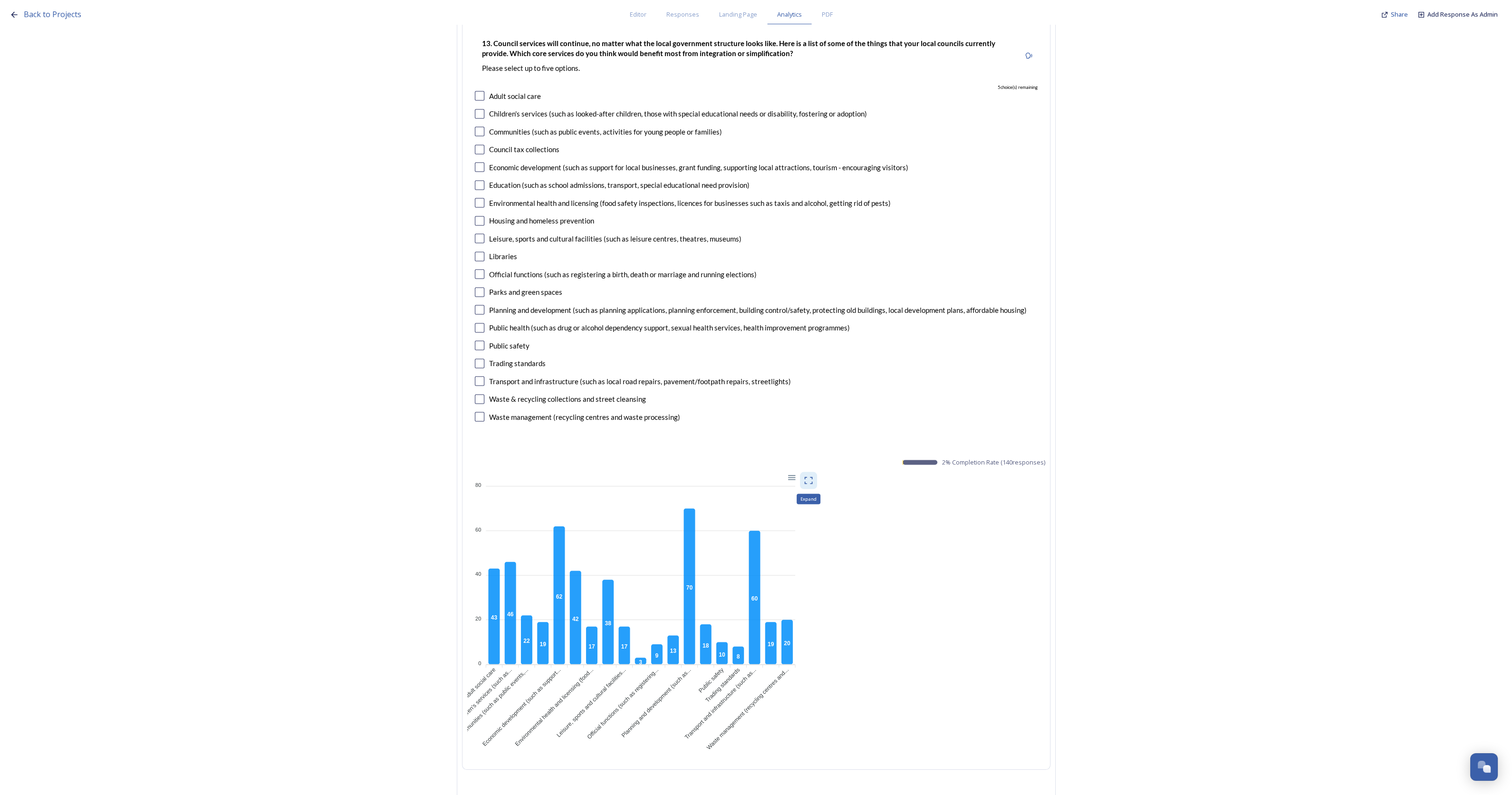
click at [817, 472] on div "Expand" at bounding box center [808, 480] width 17 height 17
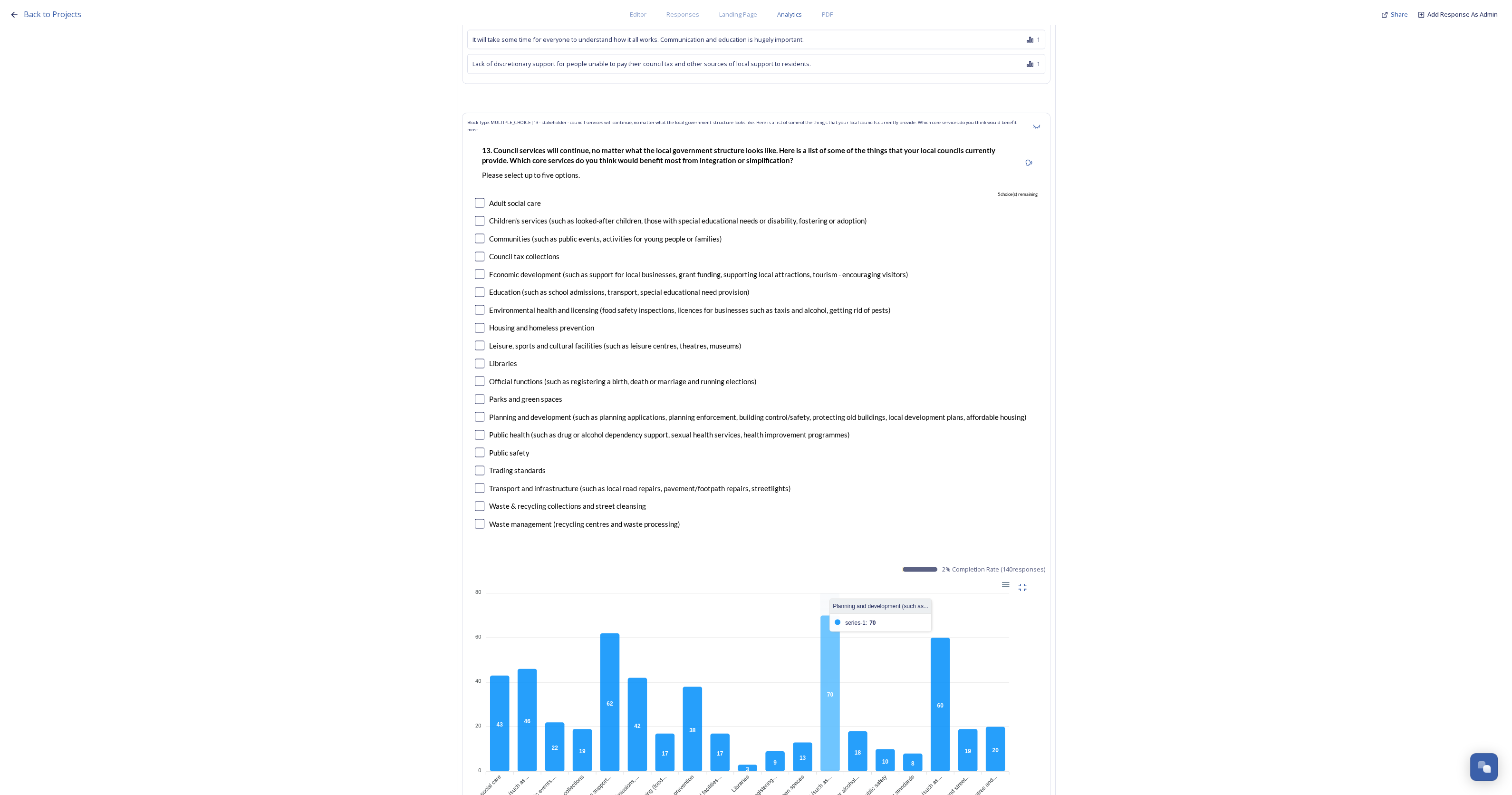
scroll to position [22585, 0]
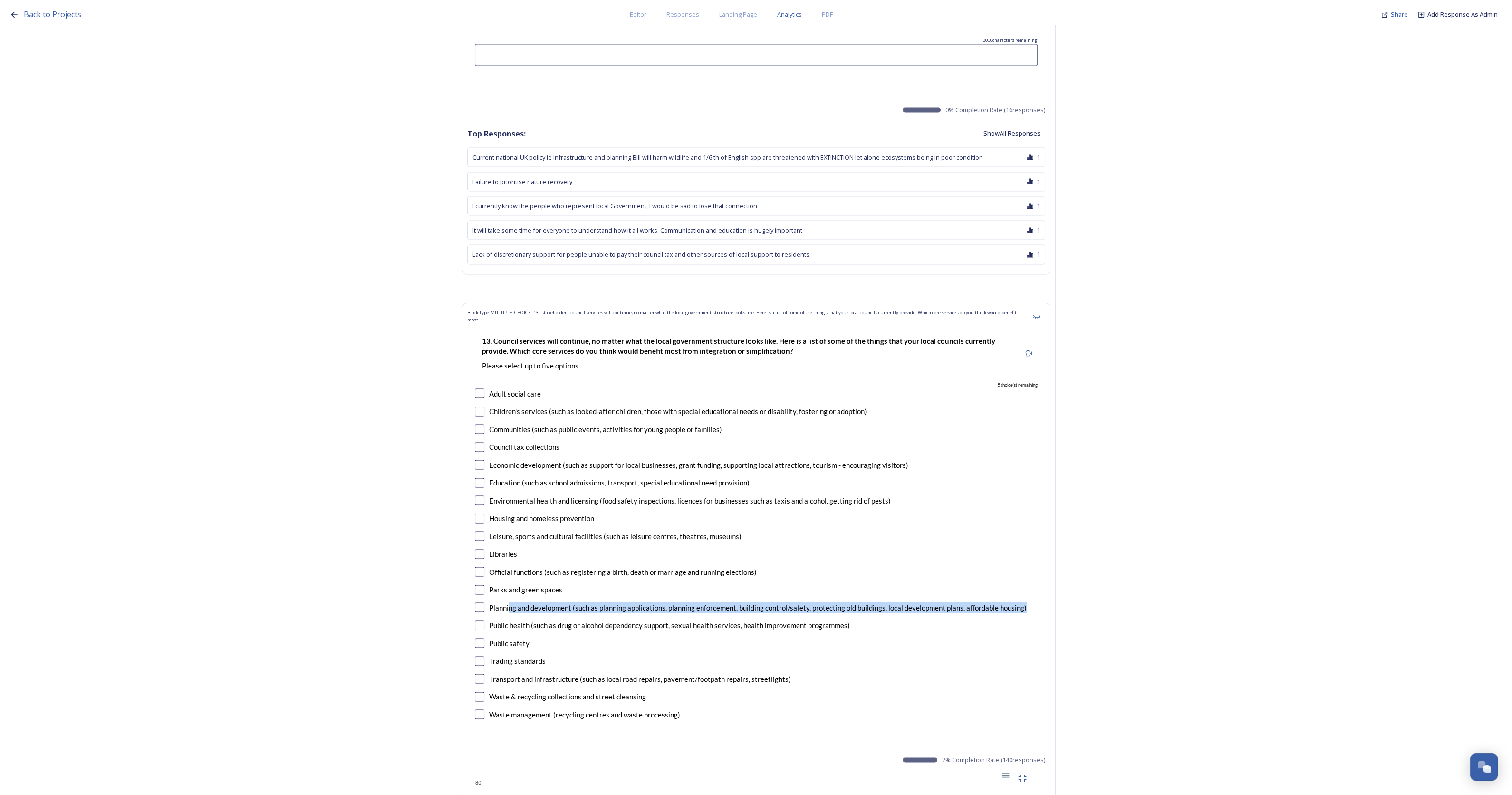
drag, startPoint x: 1034, startPoint y: 518, endPoint x: 512, endPoint y: 516, distance: 522.0
click at [512, 602] on div "Planning and development (such as planning applications, planning enforcement, …" at bounding box center [756, 607] width 563 height 11
click at [592, 545] on div "13. Council services will continue, no matter what the local government structu…" at bounding box center [756, 528] width 578 height 406
drag, startPoint x: 576, startPoint y: 518, endPoint x: 495, endPoint y: 517, distance: 81.0
click at [495, 602] on div "Planning and development (such as planning applications, planning enforcement, …" at bounding box center [758, 607] width 538 height 11
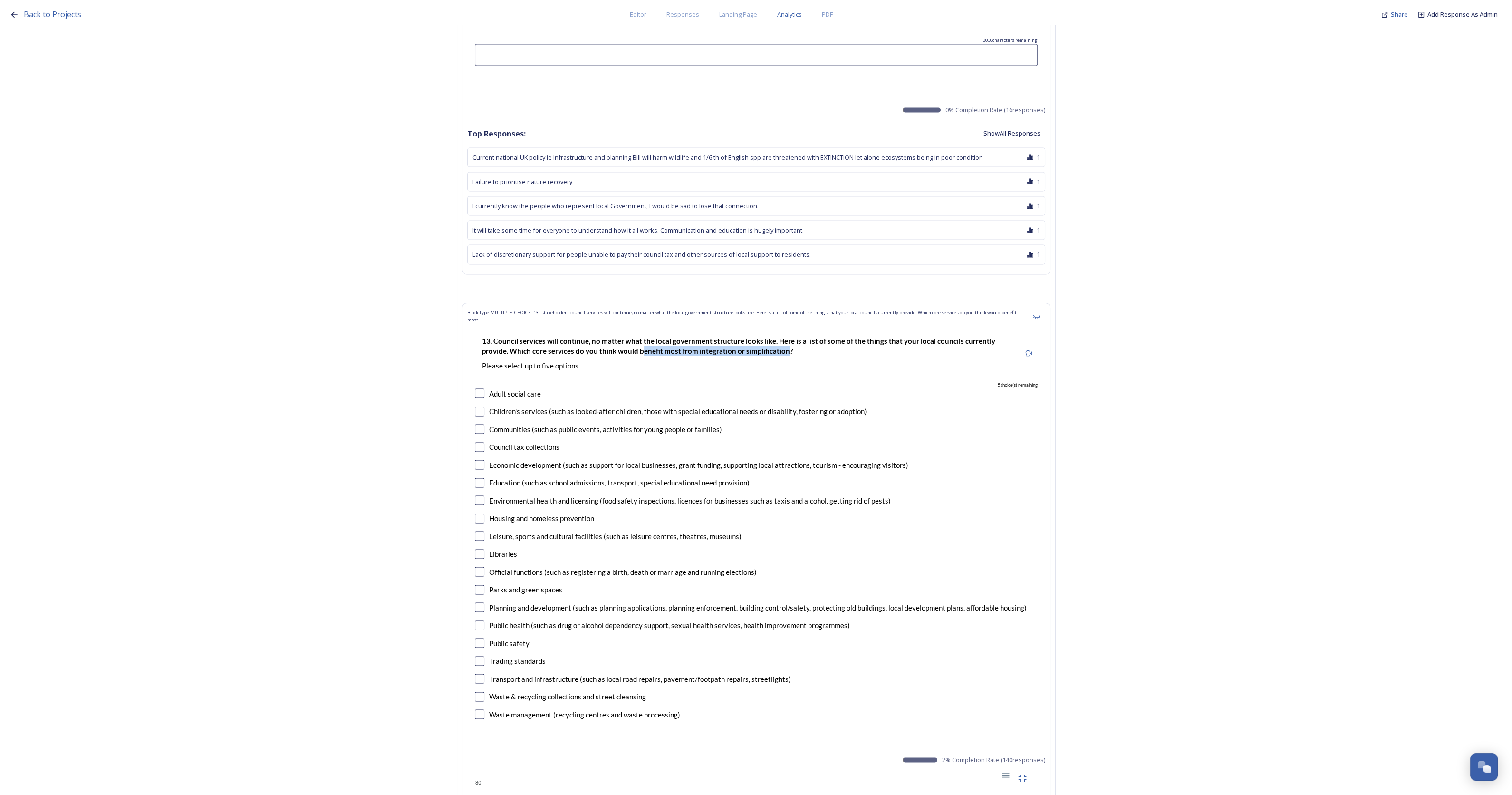
drag, startPoint x: 616, startPoint y: 263, endPoint x: 758, endPoint y: 266, distance: 142.0
click at [758, 336] on p "13. Council services will continue, no matter what the local government structu…" at bounding box center [747, 346] width 531 height 21
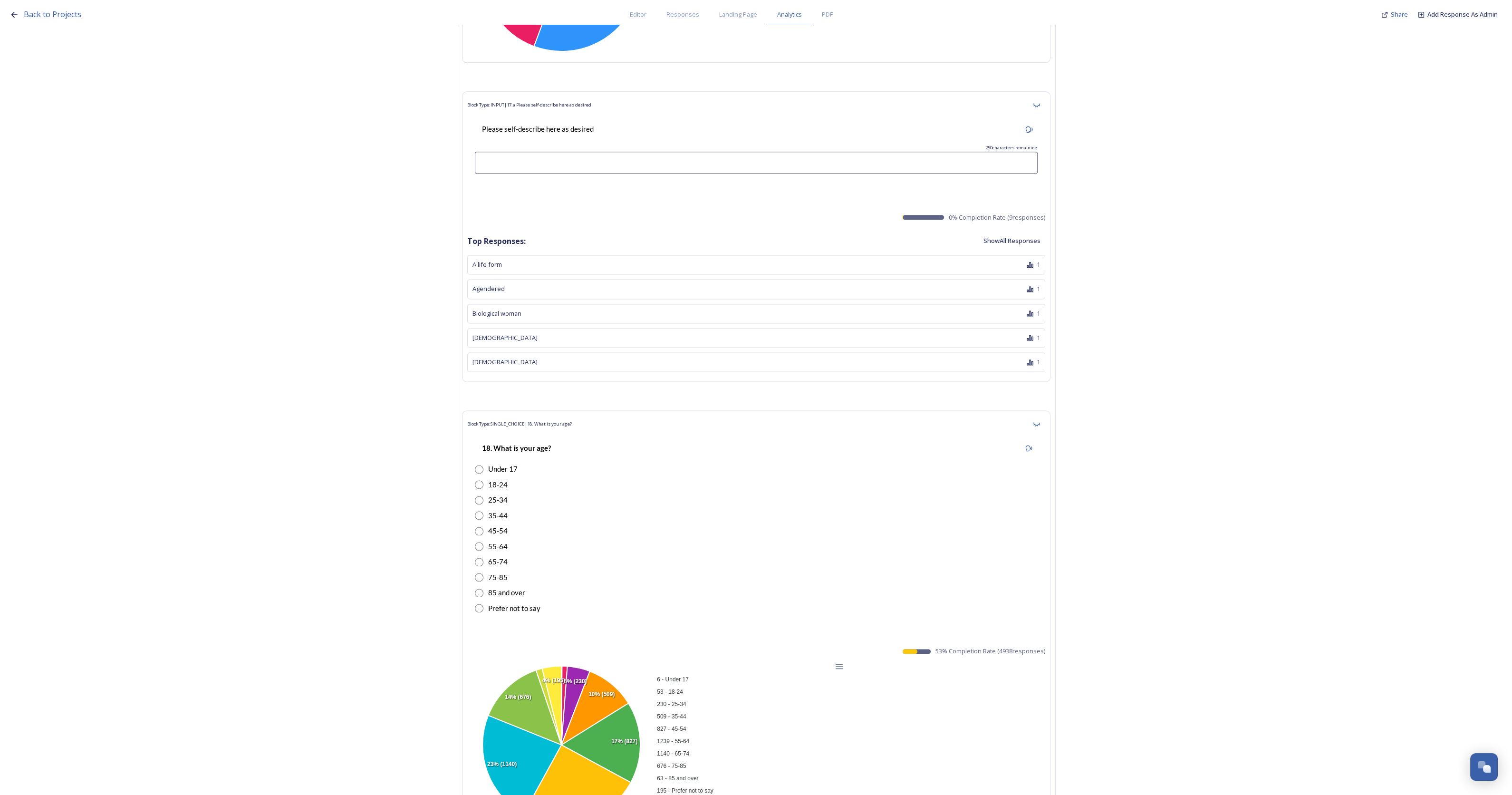
scroll to position [30668, 0]
